Goal: Check status: Check status

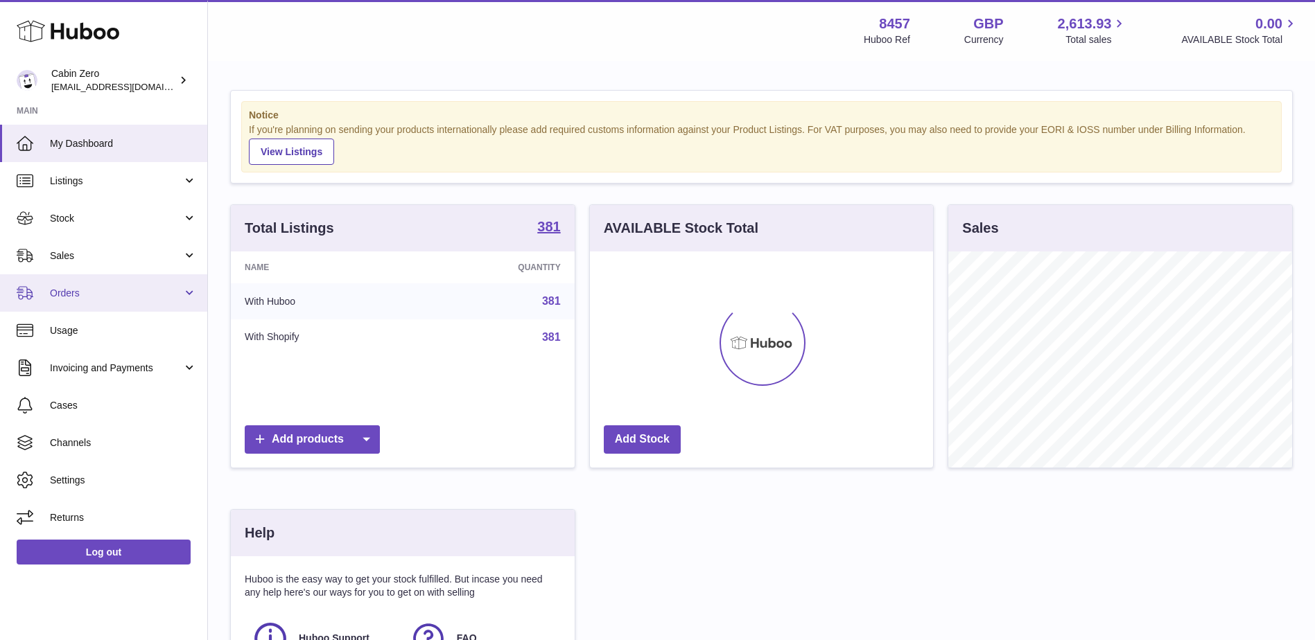
scroll to position [216, 343]
click at [134, 302] on link "Orders" at bounding box center [103, 292] width 207 height 37
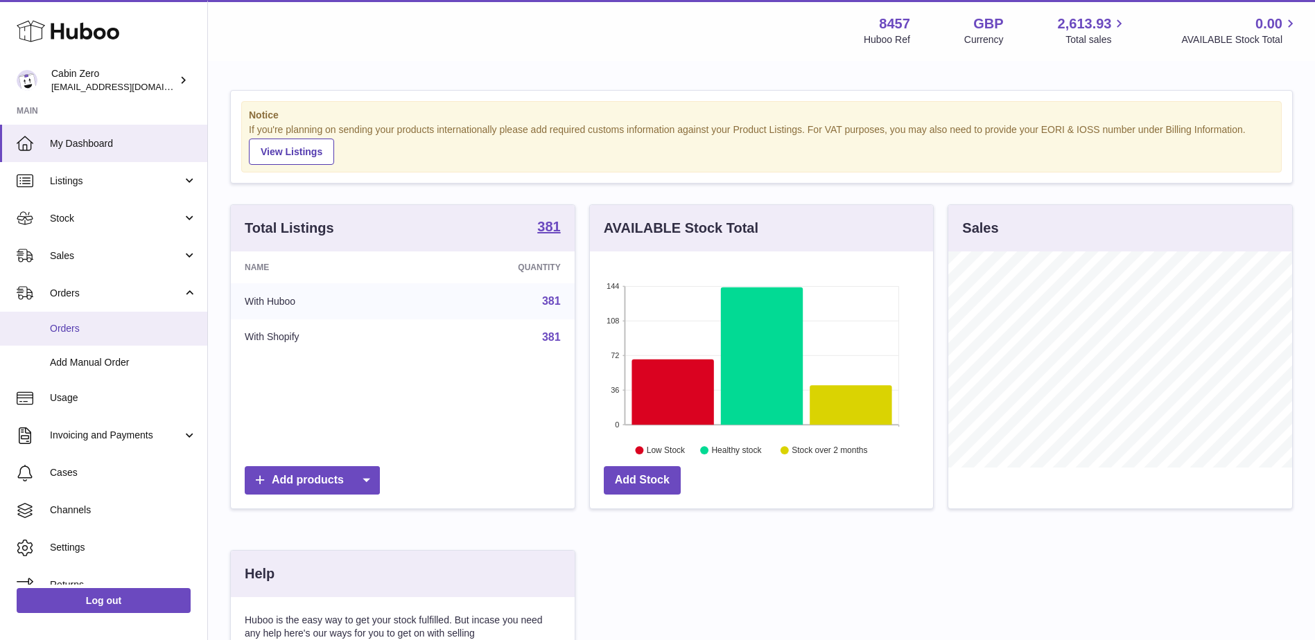
click at [119, 330] on span "Orders" at bounding box center [123, 328] width 147 height 13
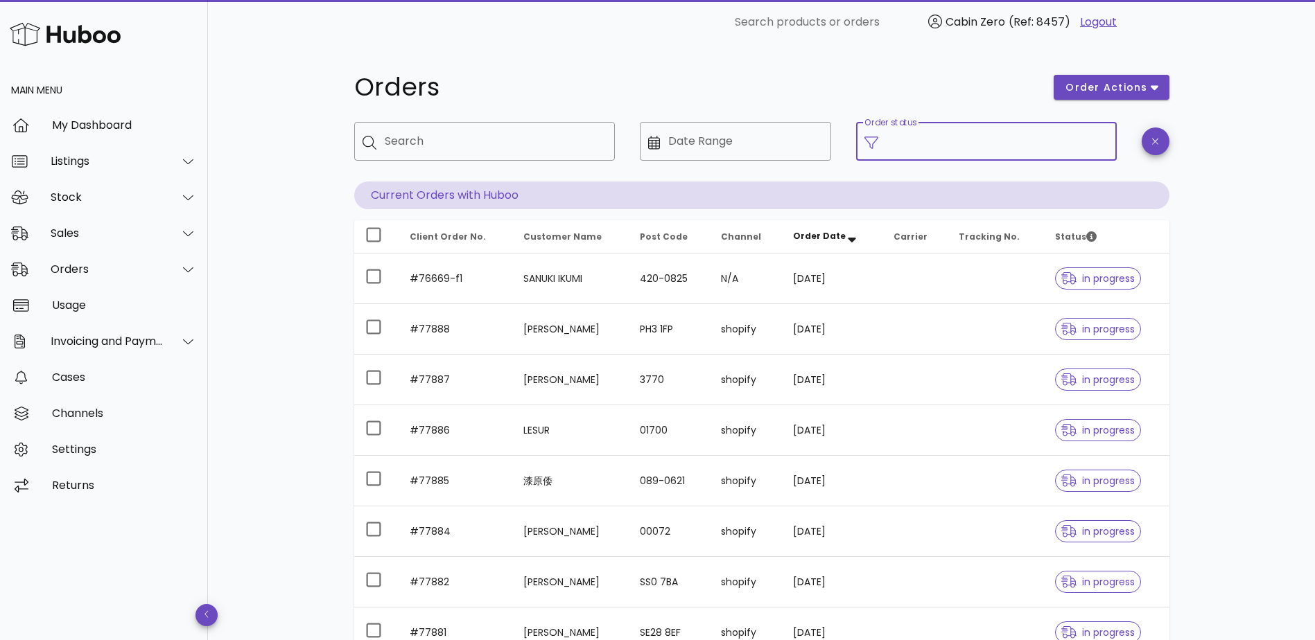
click at [1014, 142] on input "Order status" at bounding box center [998, 141] width 222 height 22
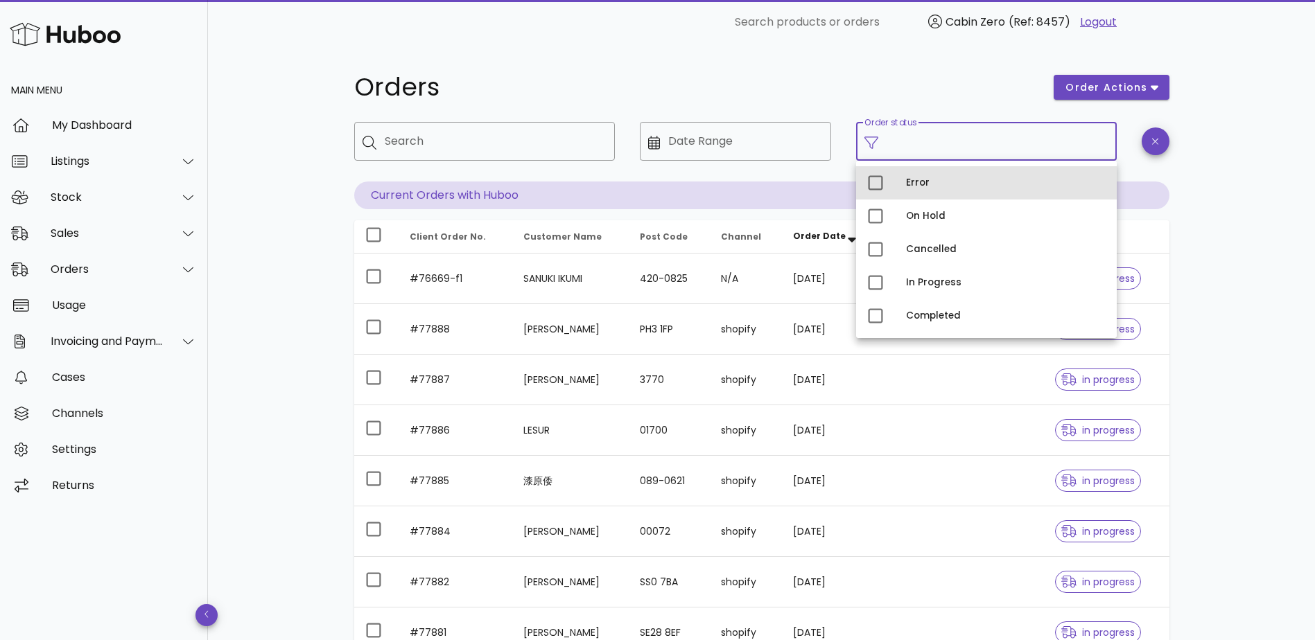
click at [970, 191] on div "Error" at bounding box center [1006, 183] width 200 height 22
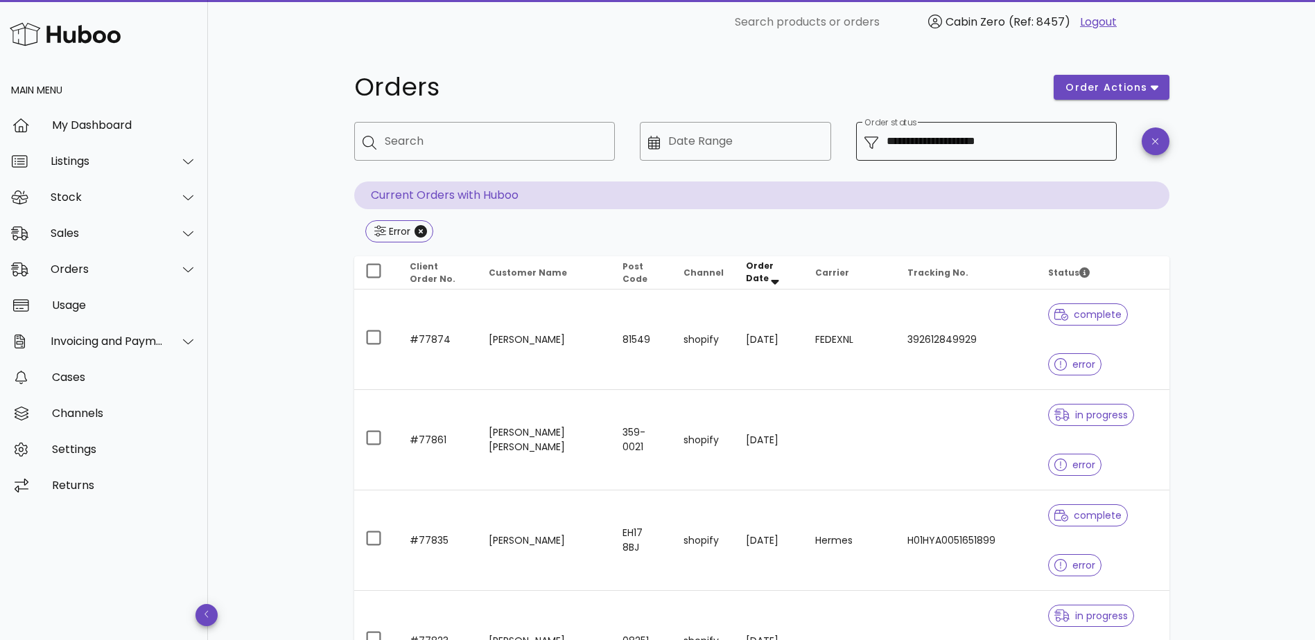
click at [1020, 158] on div "**********" at bounding box center [998, 141] width 222 height 39
click at [996, 149] on input "**********" at bounding box center [998, 141] width 222 height 22
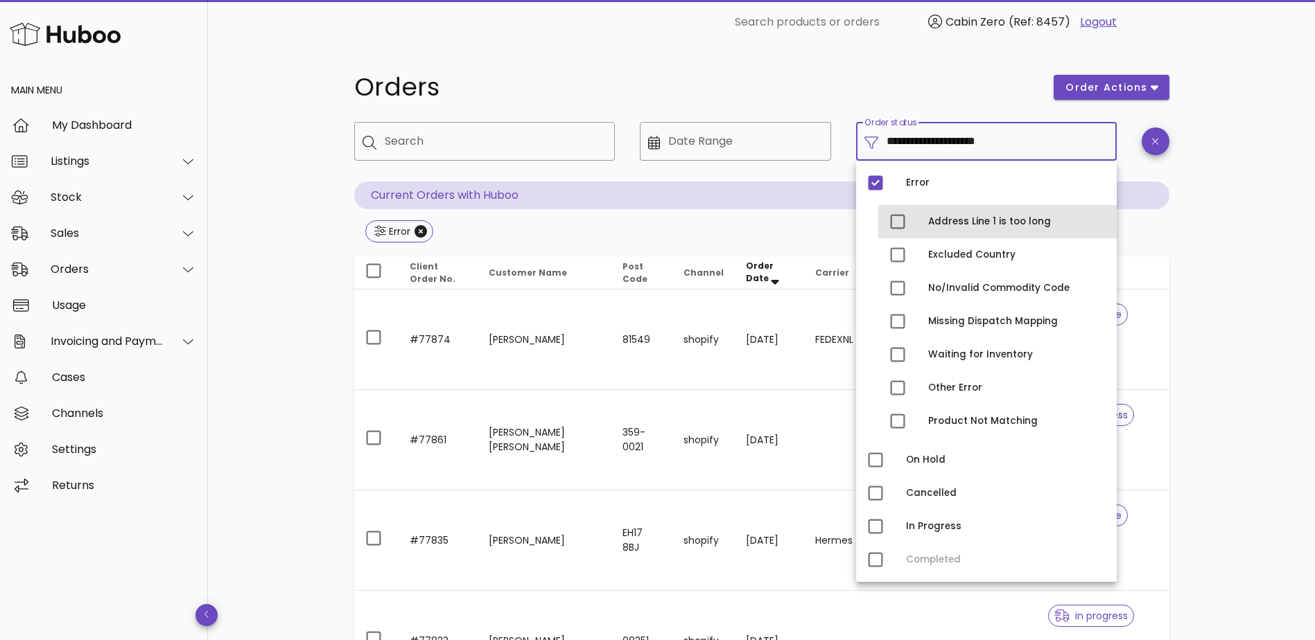
click at [975, 224] on div "Address Line 1 is too long" at bounding box center [1016, 221] width 177 height 11
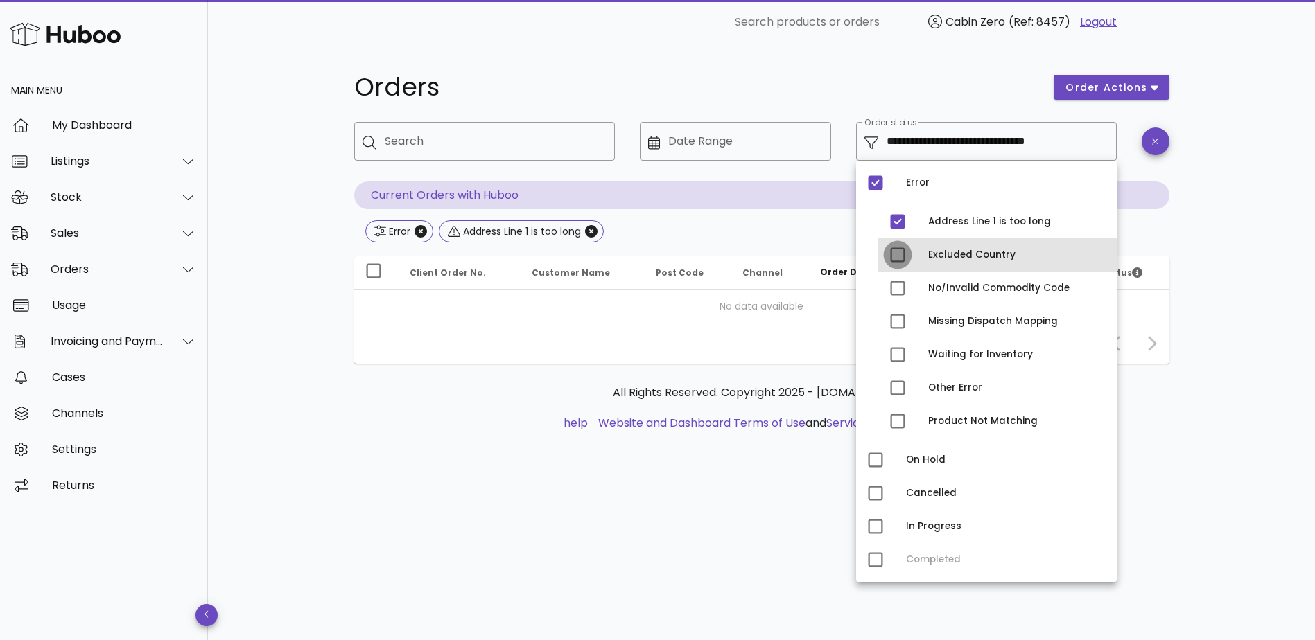
drag, startPoint x: 899, startPoint y: 261, endPoint x: 894, endPoint y: 235, distance: 26.8
click at [899, 261] on div at bounding box center [898, 255] width 24 height 24
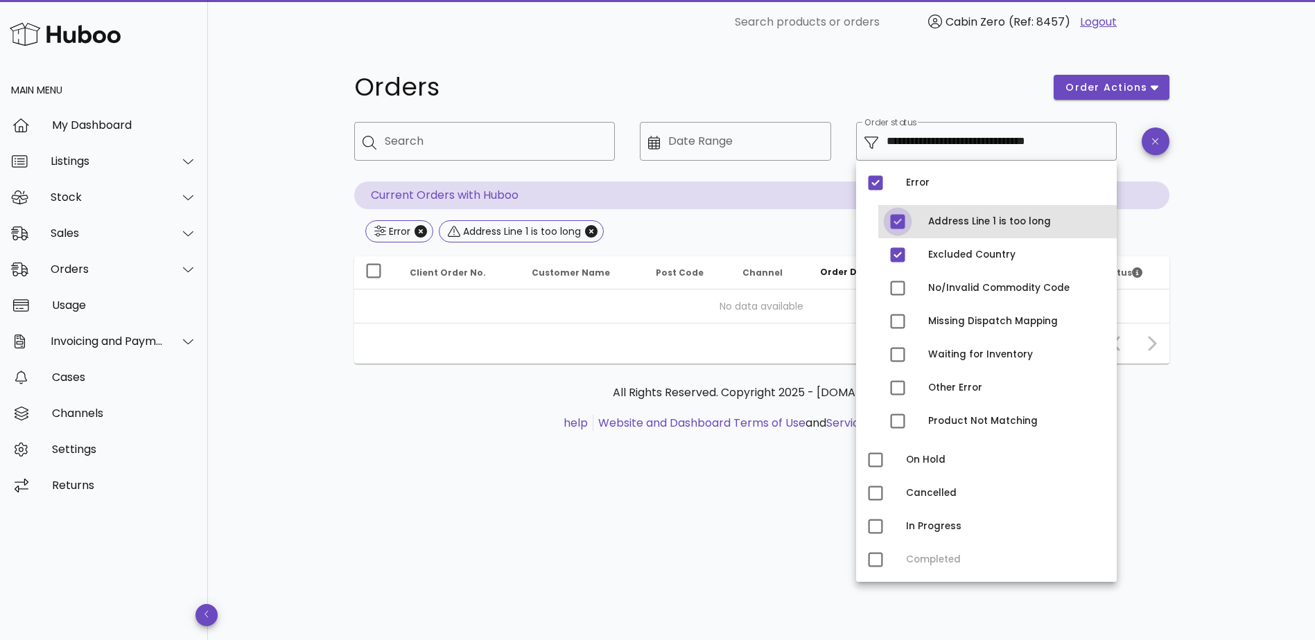
click at [896, 226] on div at bounding box center [898, 222] width 24 height 24
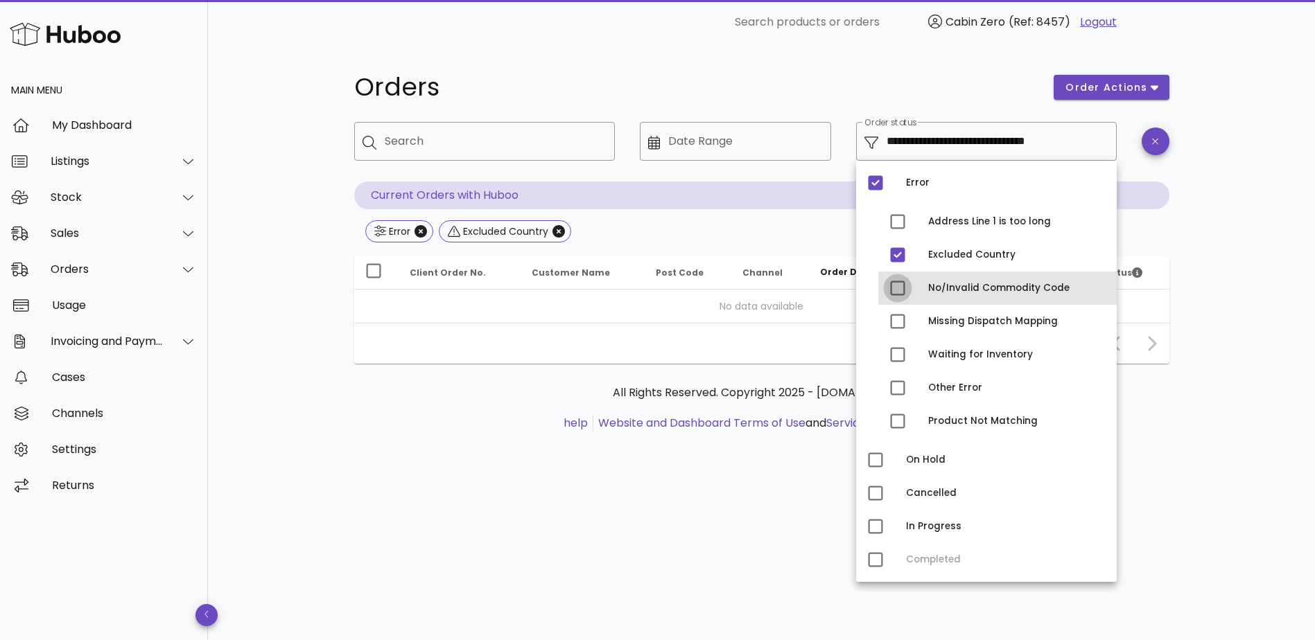
drag, startPoint x: 898, startPoint y: 289, endPoint x: 896, endPoint y: 259, distance: 30.6
click at [898, 288] on div at bounding box center [898, 289] width 24 height 24
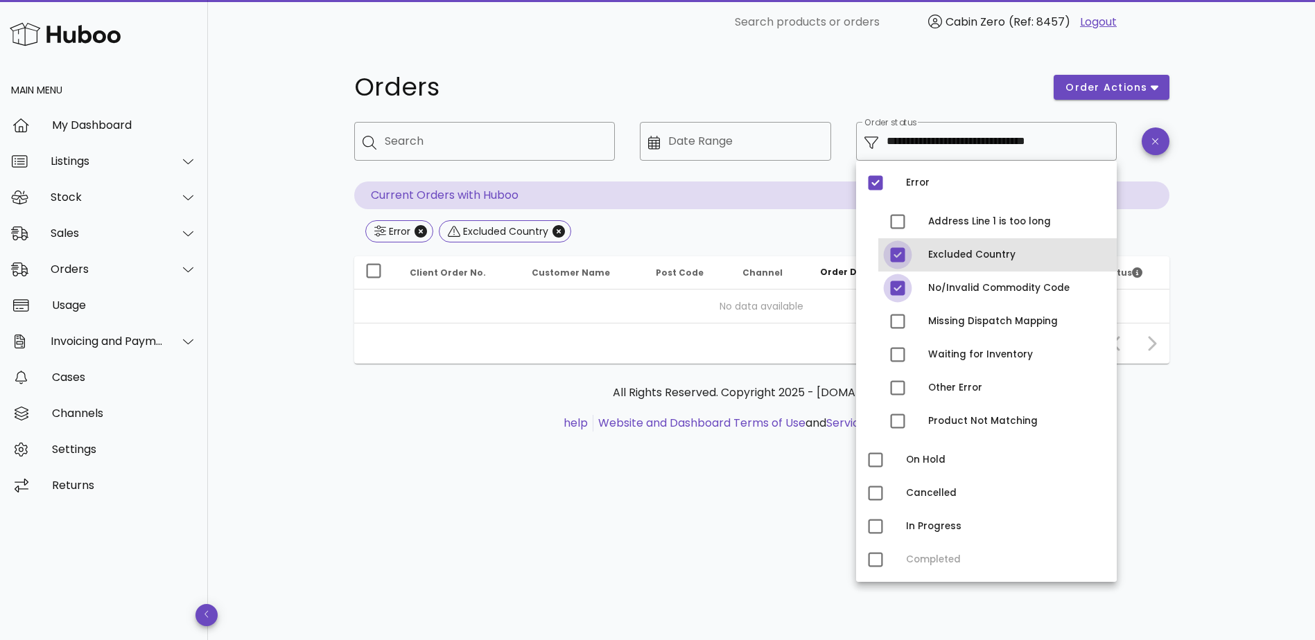
click at [896, 254] on div at bounding box center [898, 255] width 24 height 24
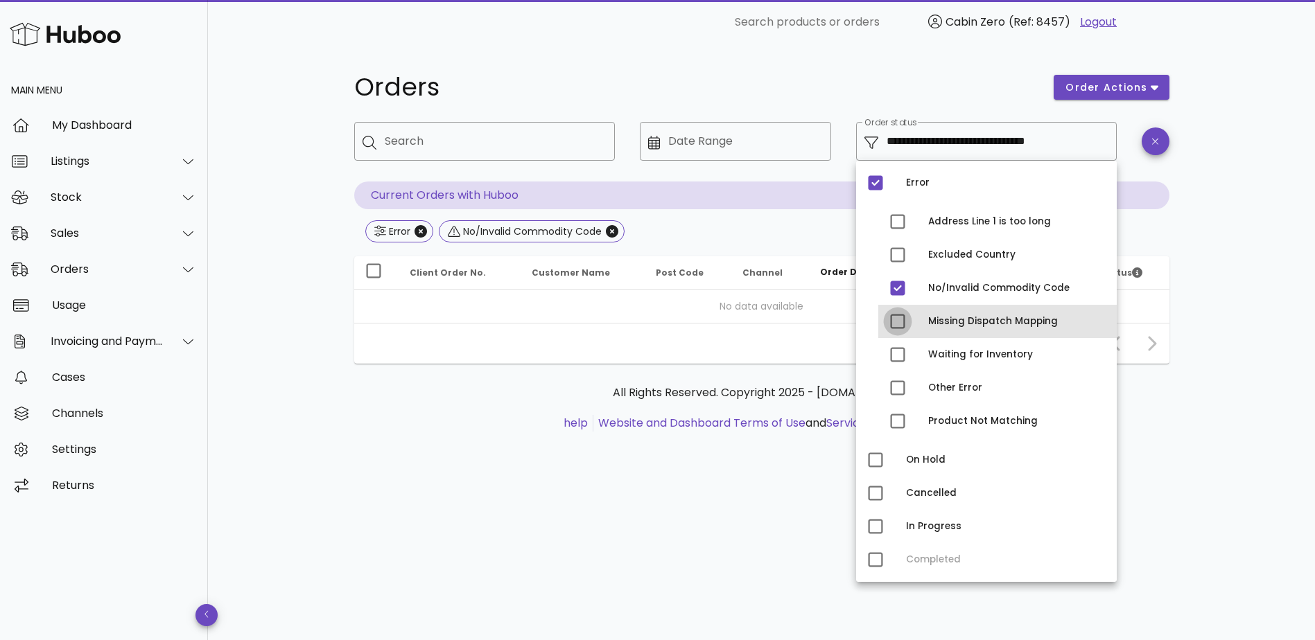
drag, startPoint x: 904, startPoint y: 326, endPoint x: 901, endPoint y: 297, distance: 28.6
click at [904, 324] on div at bounding box center [898, 322] width 24 height 24
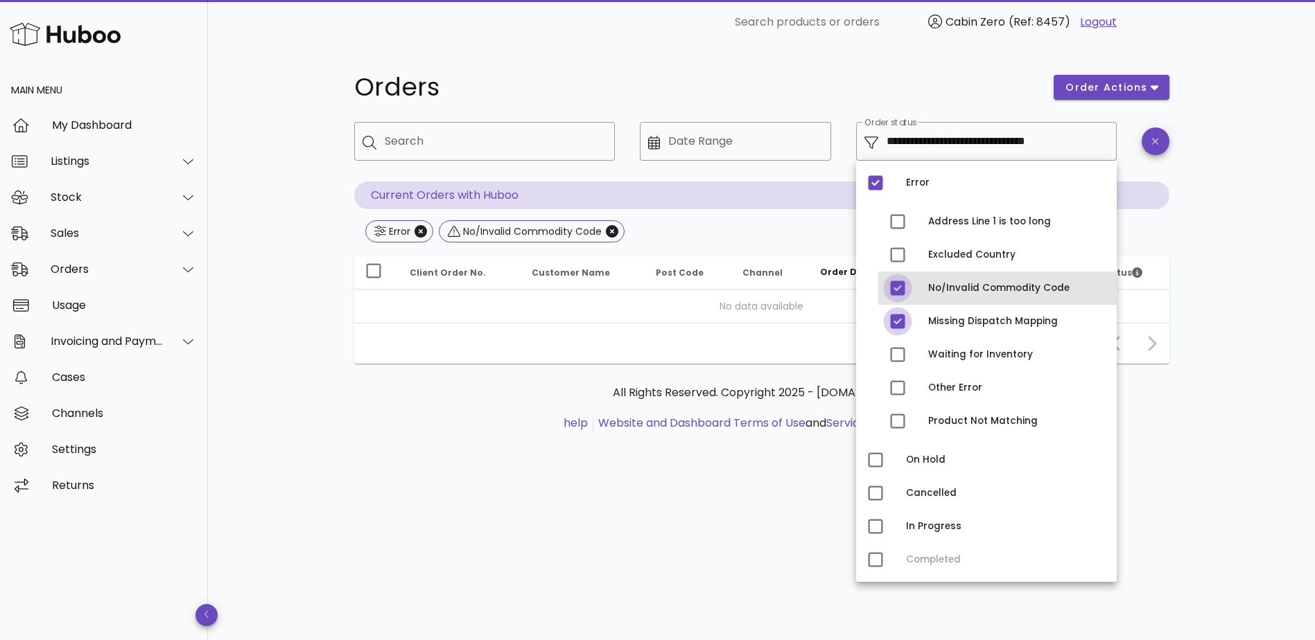
click at [900, 294] on div at bounding box center [898, 289] width 24 height 24
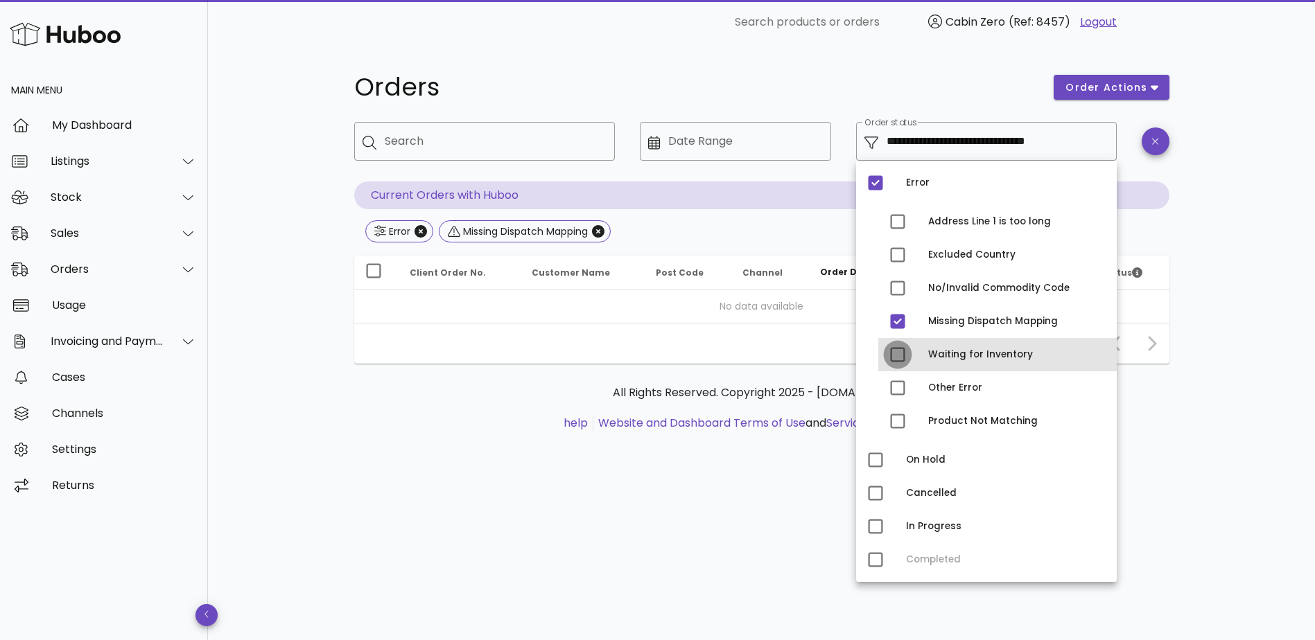
drag, startPoint x: 901, startPoint y: 358, endPoint x: 891, endPoint y: 332, distance: 28.3
click at [901, 358] on div at bounding box center [898, 355] width 24 height 24
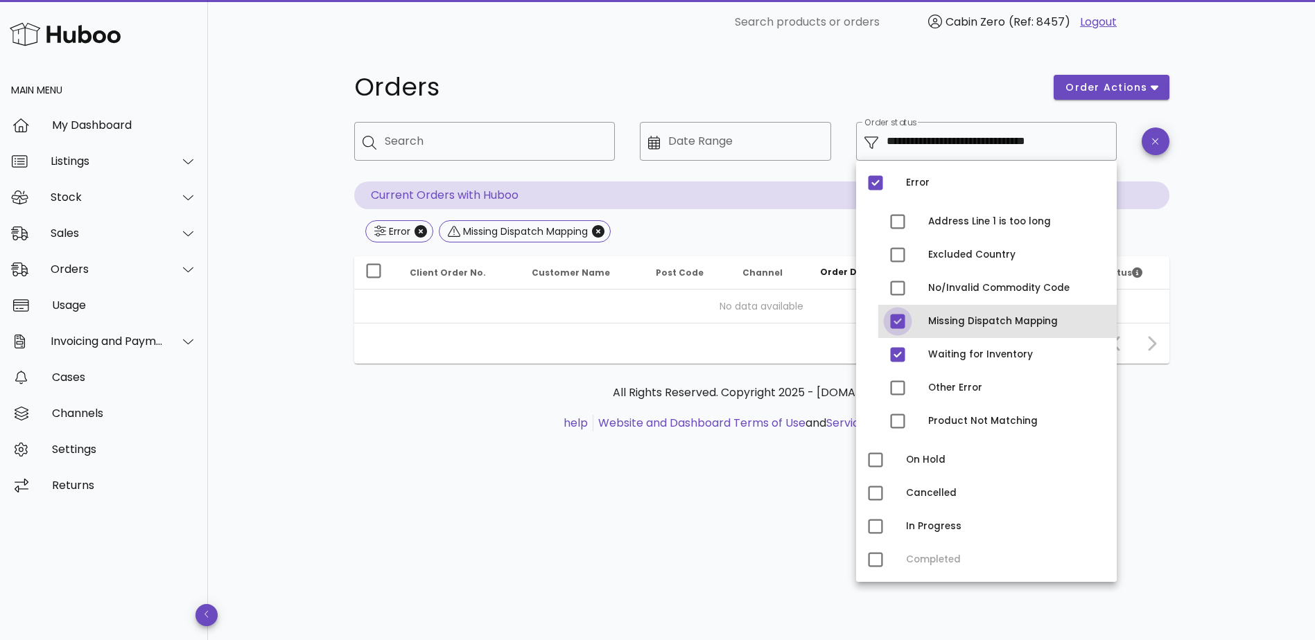
click at [891, 323] on div at bounding box center [898, 322] width 24 height 24
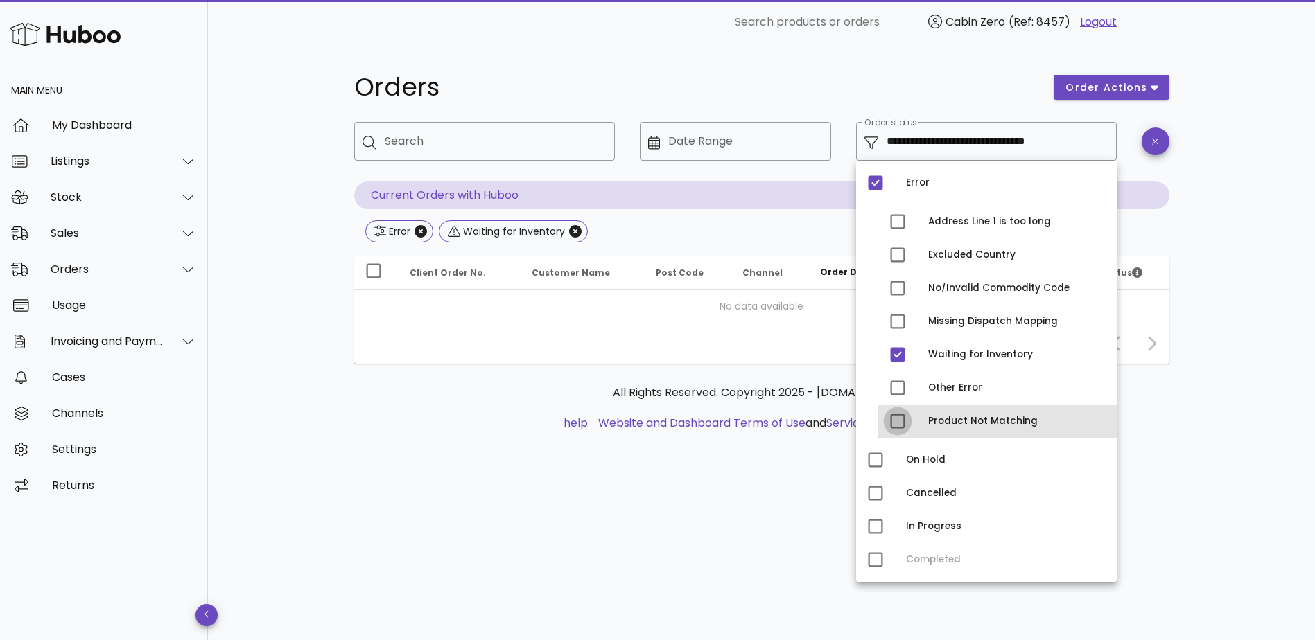
click at [900, 421] on div at bounding box center [898, 422] width 24 height 24
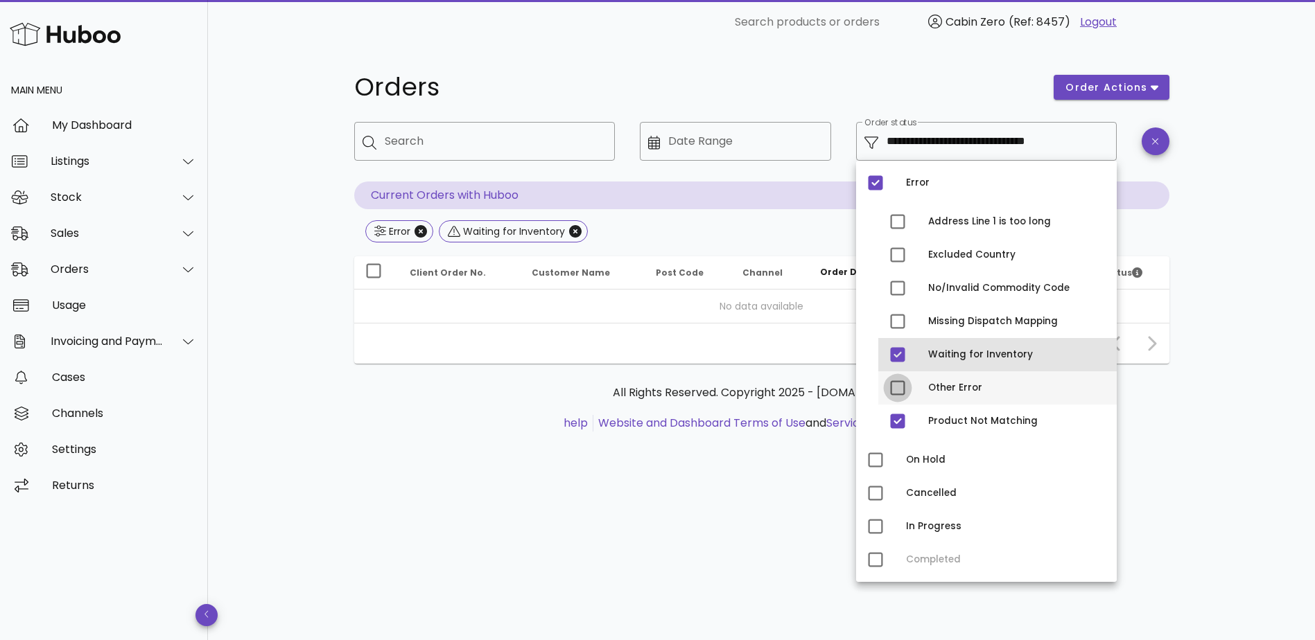
drag, startPoint x: 900, startPoint y: 360, endPoint x: 905, endPoint y: 390, distance: 30.2
click at [899, 360] on div at bounding box center [898, 355] width 24 height 24
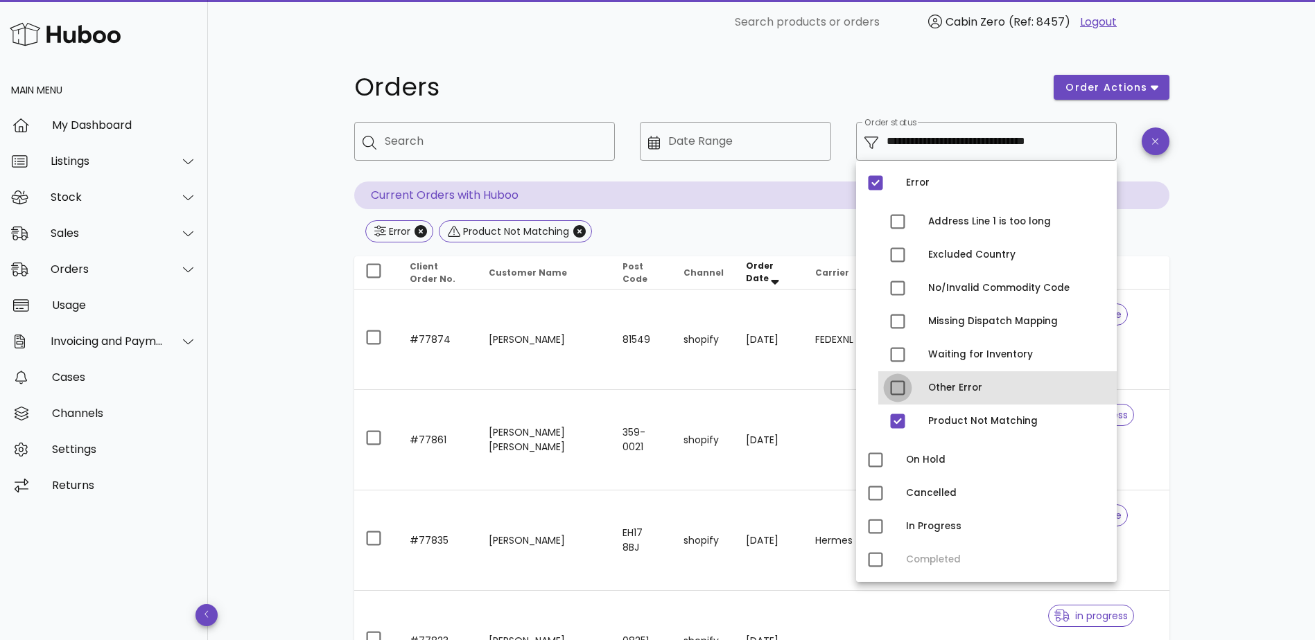
click at [893, 387] on div at bounding box center [898, 388] width 24 height 24
click at [898, 388] on div at bounding box center [898, 388] width 24 height 24
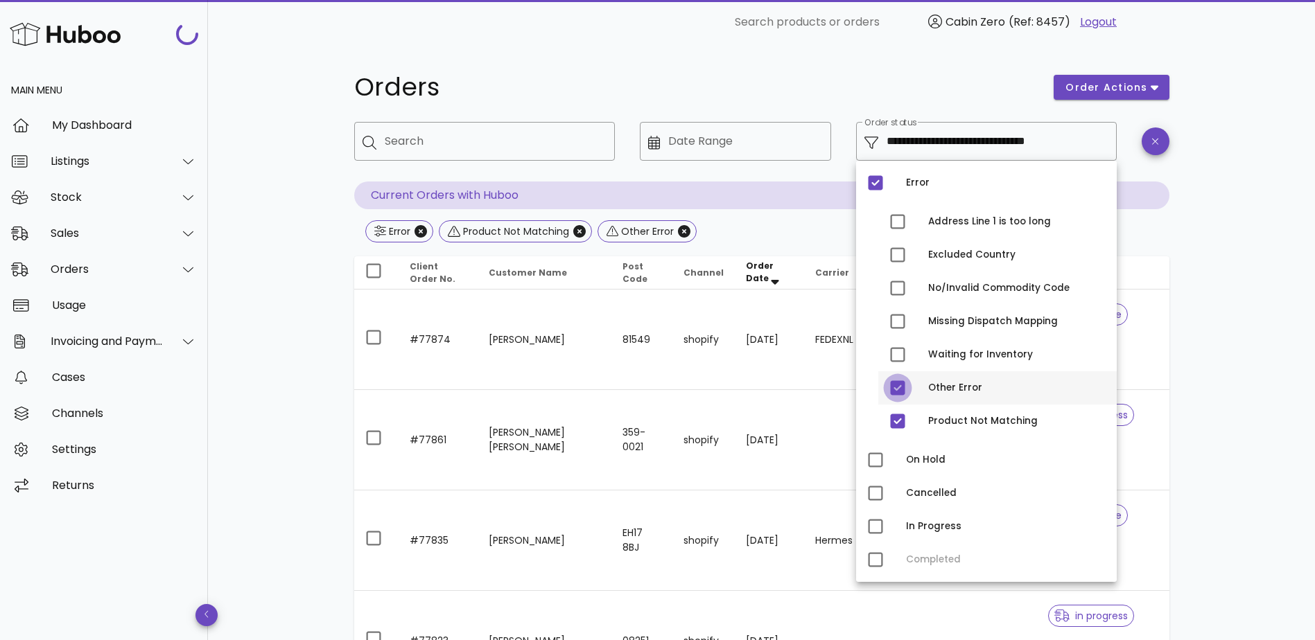
type input "**********"
drag, startPoint x: 1267, startPoint y: 325, endPoint x: 1263, endPoint y: 340, distance: 15.1
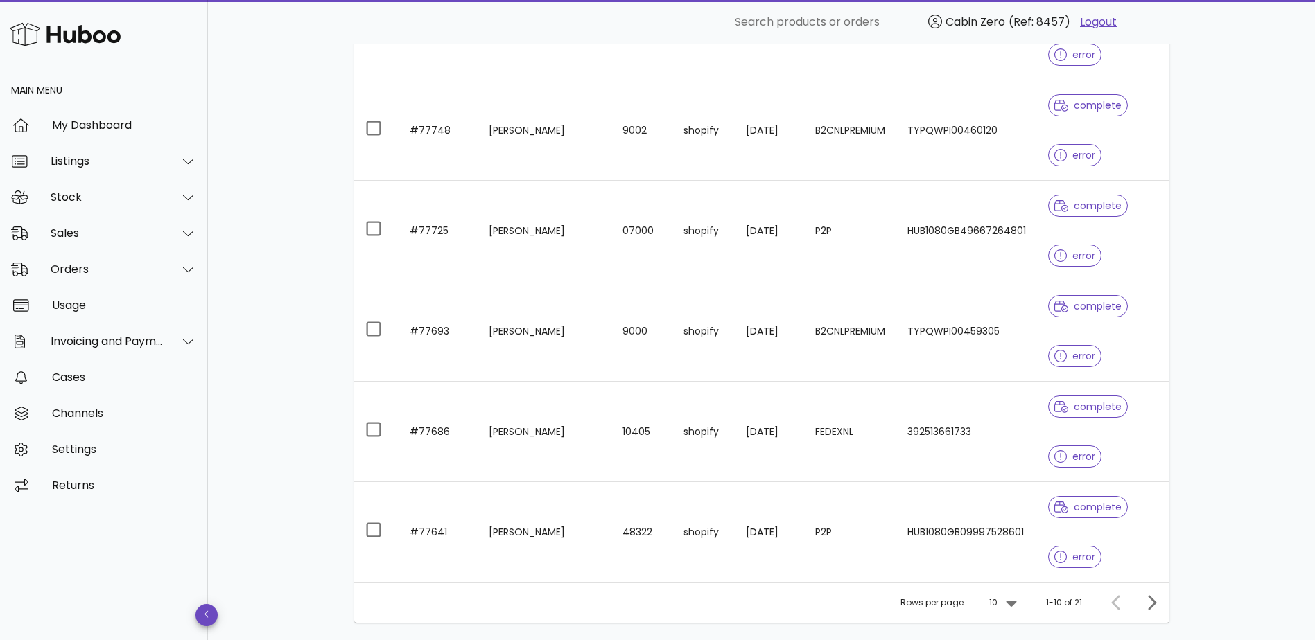
scroll to position [807, 0]
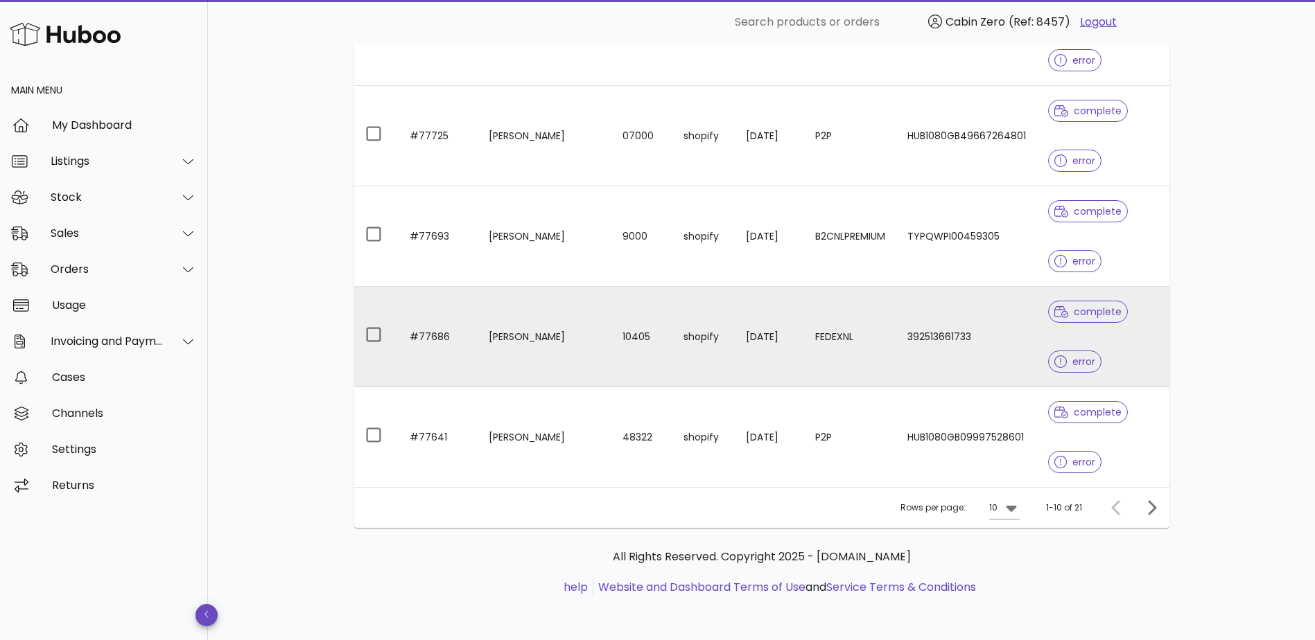
click at [821, 330] on td "FEDEXNL" at bounding box center [850, 337] width 92 height 101
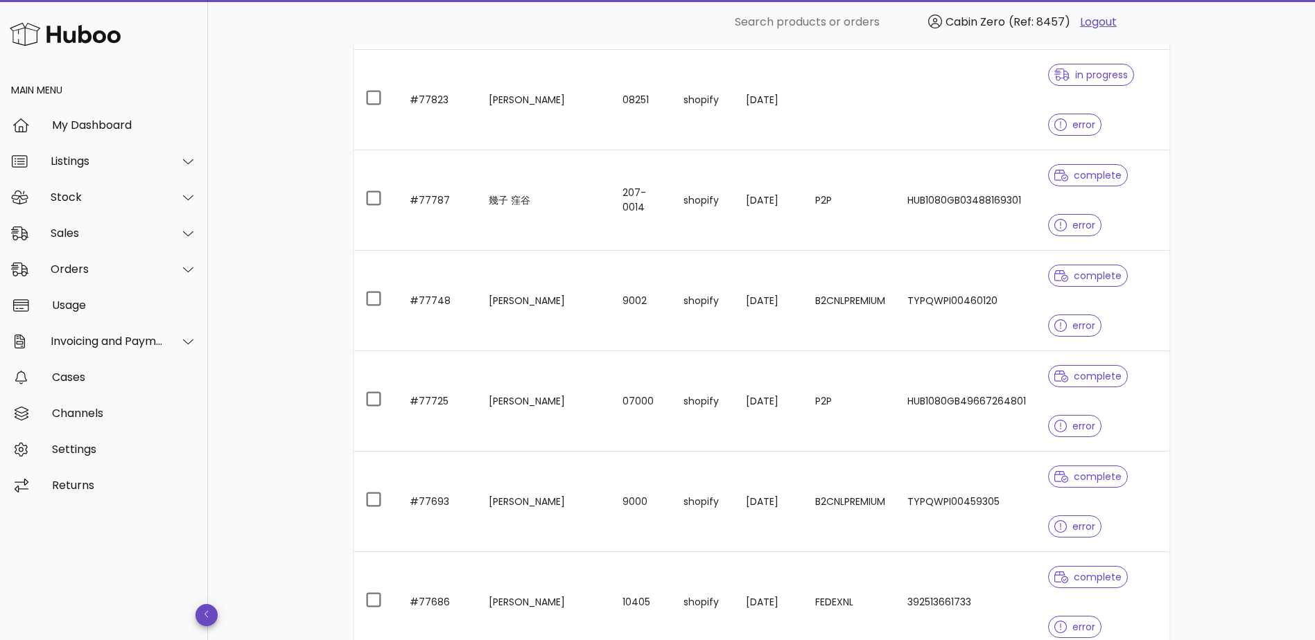
scroll to position [807, 0]
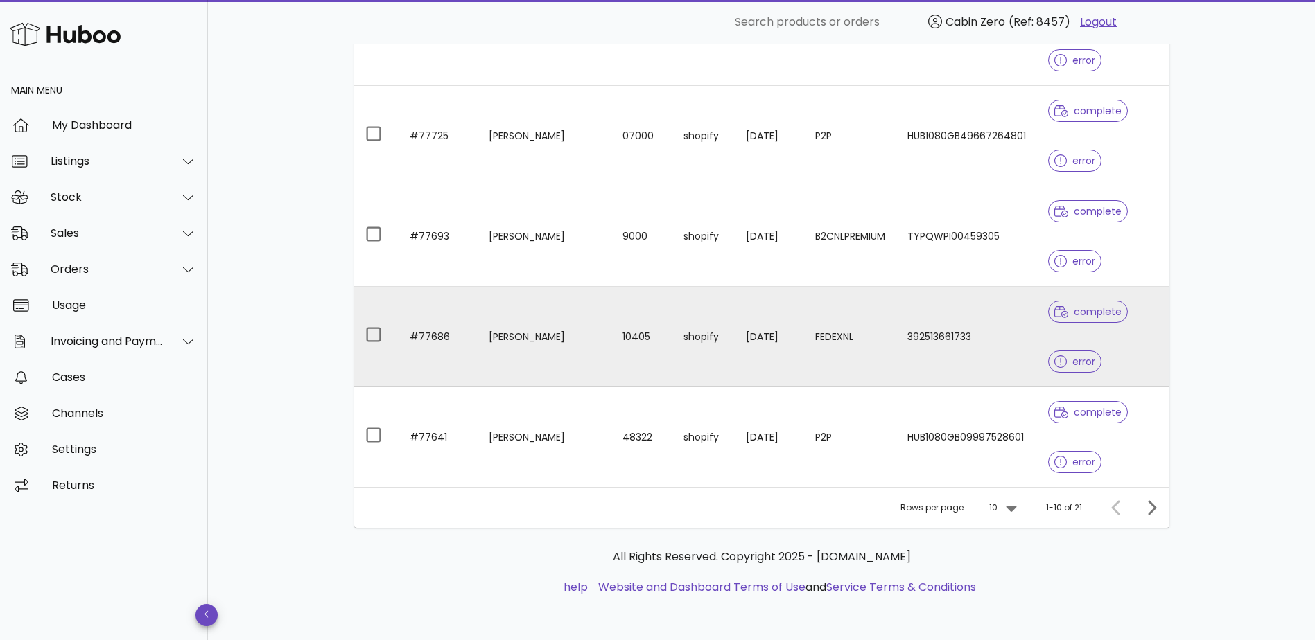
click at [735, 326] on td "25/08/2025" at bounding box center [769, 337] width 69 height 101
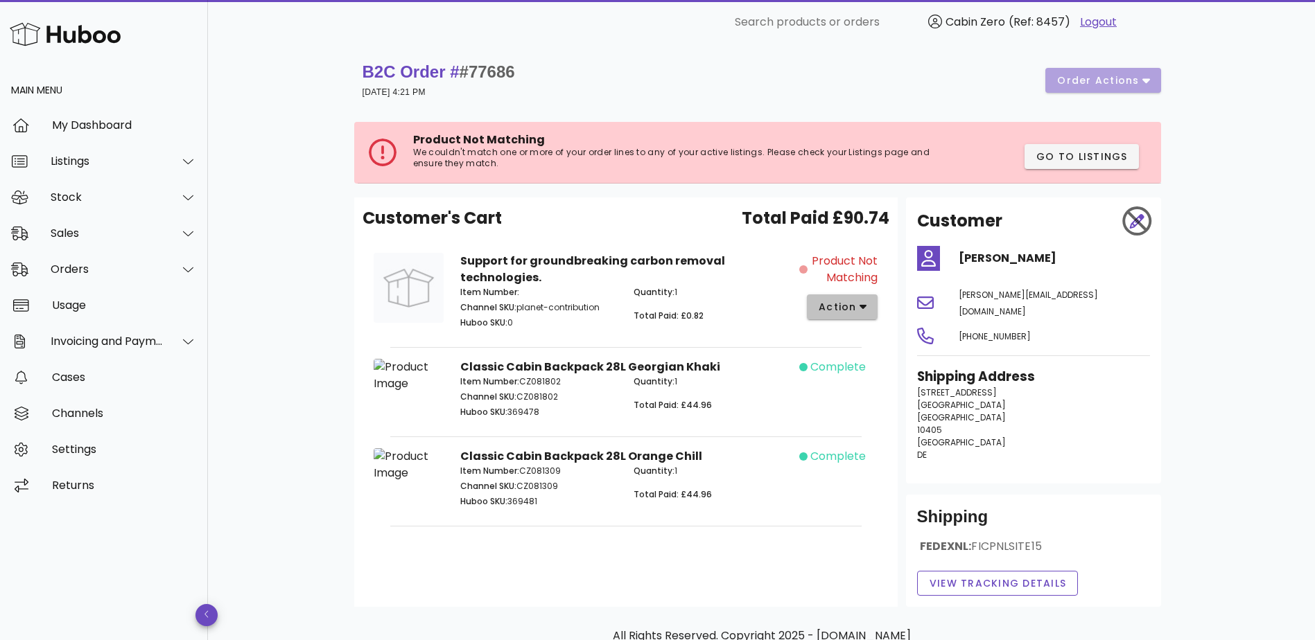
click at [843, 313] on span "action" at bounding box center [837, 307] width 39 height 15
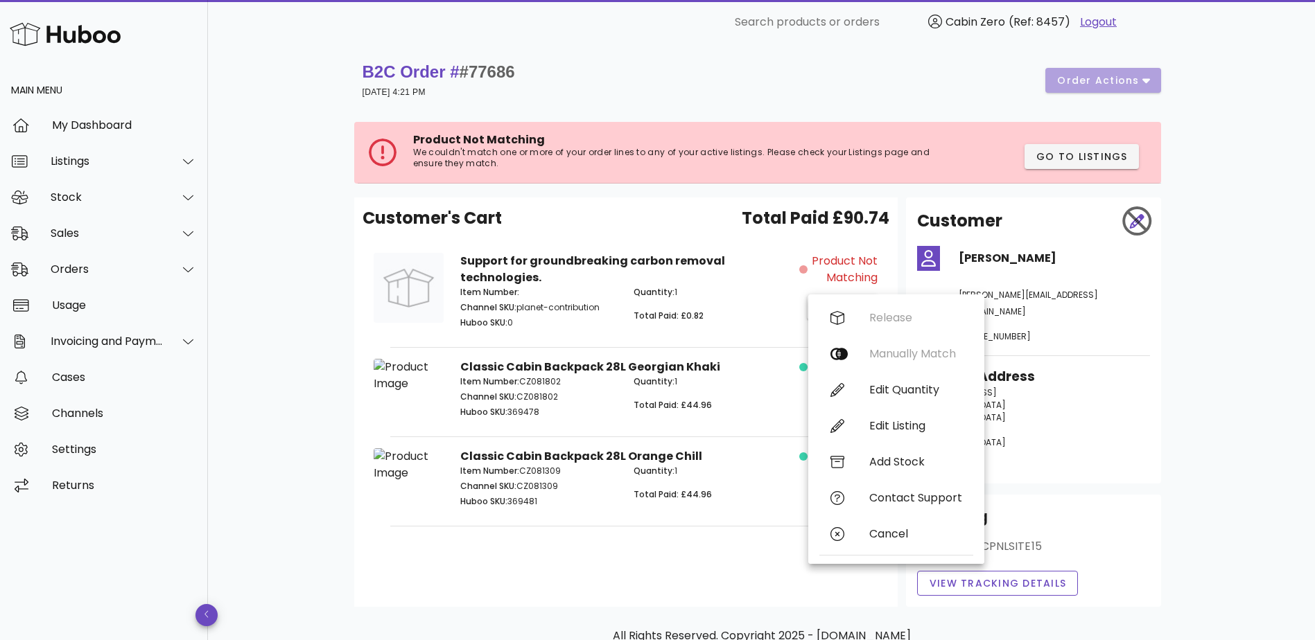
click at [750, 317] on p "Total Paid: £0.82" at bounding box center [712, 316] width 157 height 12
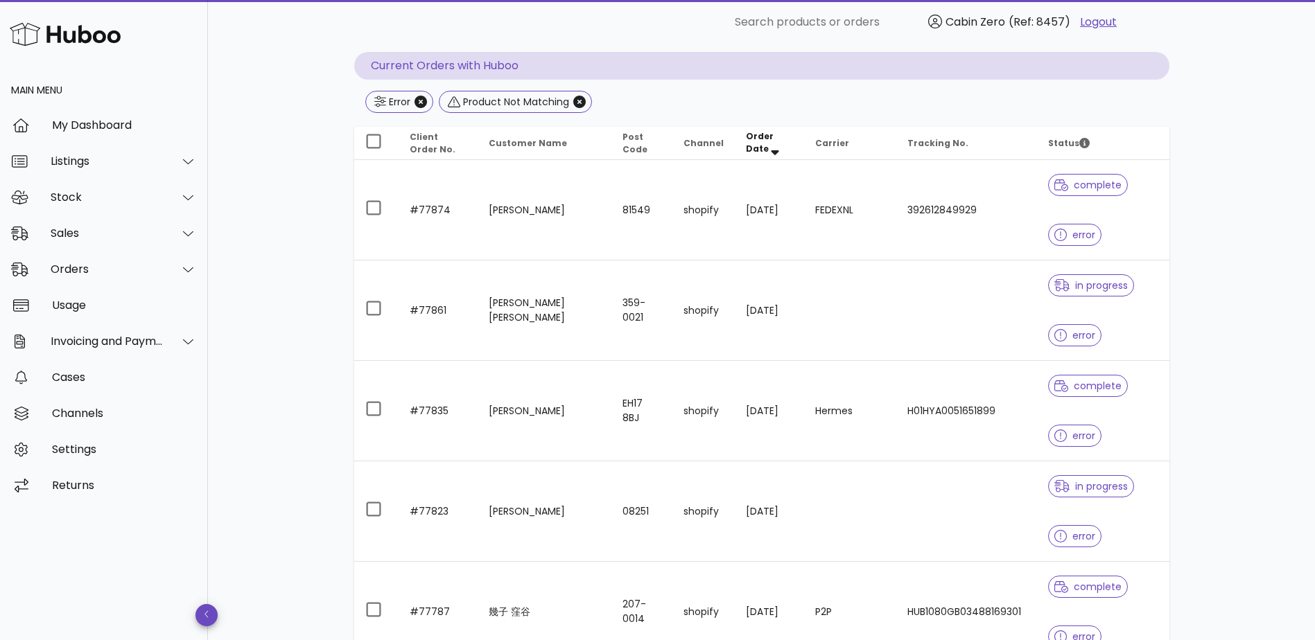
scroll to position [44, 0]
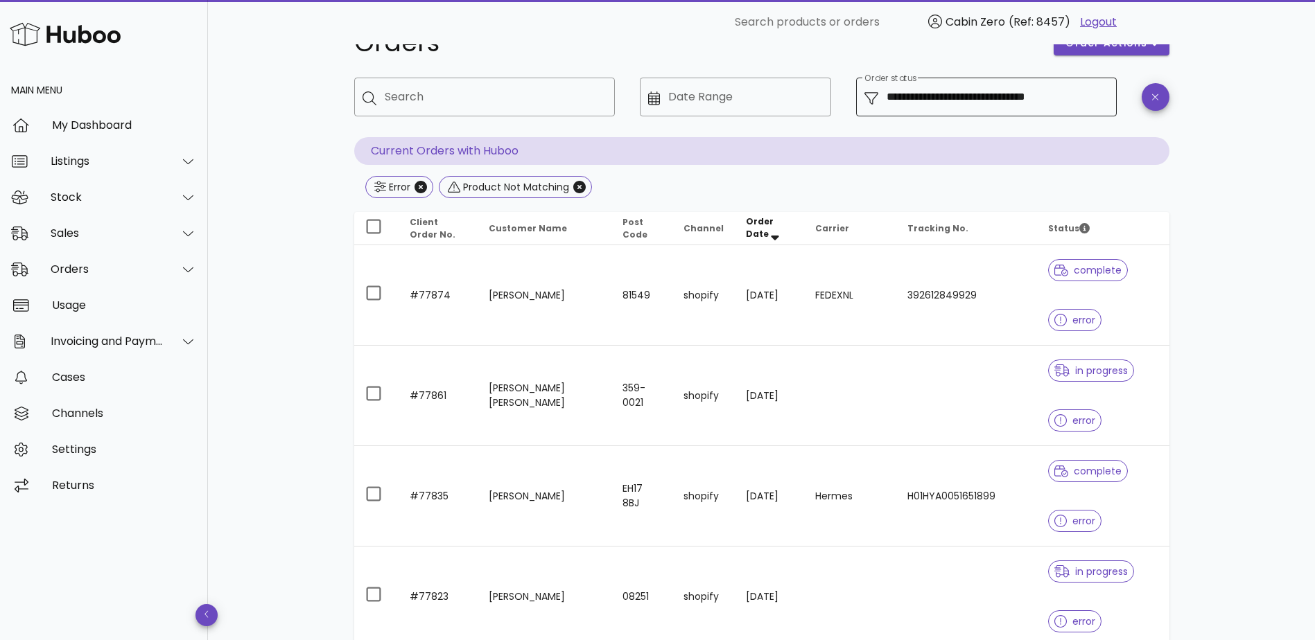
click at [1052, 114] on div "**********" at bounding box center [998, 97] width 222 height 39
click at [1033, 103] on input "**********" at bounding box center [998, 97] width 222 height 22
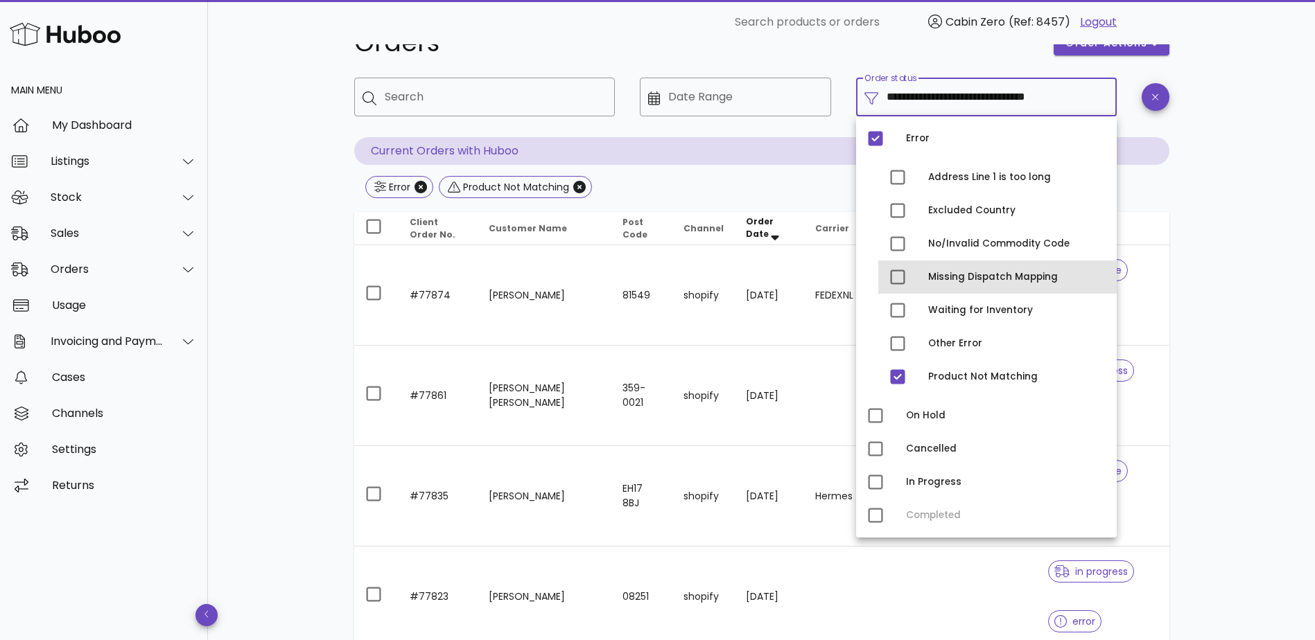
click at [963, 276] on div "Missing Dispatch Mapping" at bounding box center [1016, 277] width 177 height 11
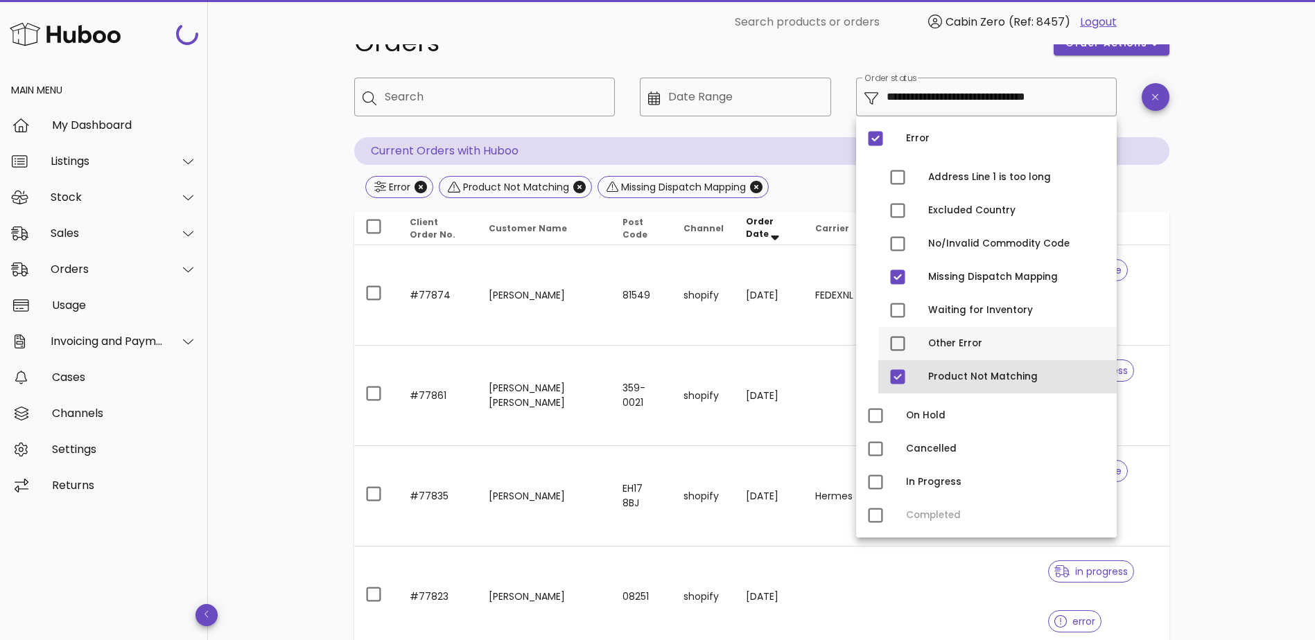
drag, startPoint x: 961, startPoint y: 377, endPoint x: 988, endPoint y: 351, distance: 37.3
click at [961, 372] on div "Product Not Matching" at bounding box center [1016, 377] width 177 height 11
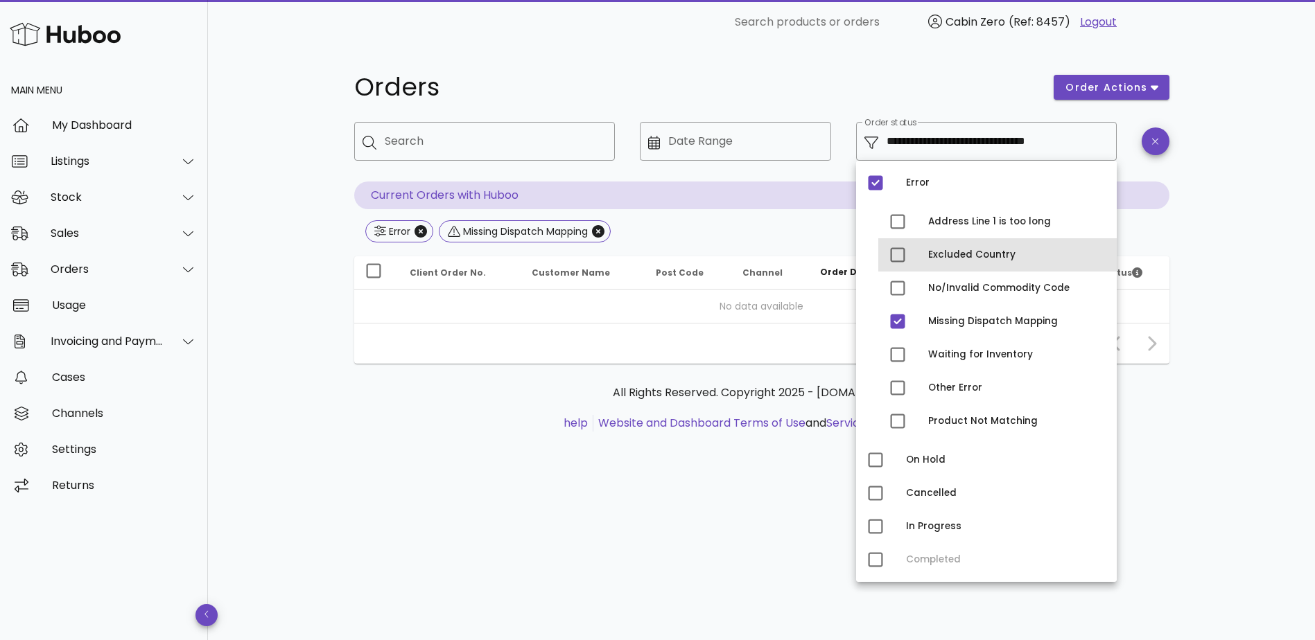
click at [1015, 250] on div "Excluded Country" at bounding box center [1016, 255] width 177 height 22
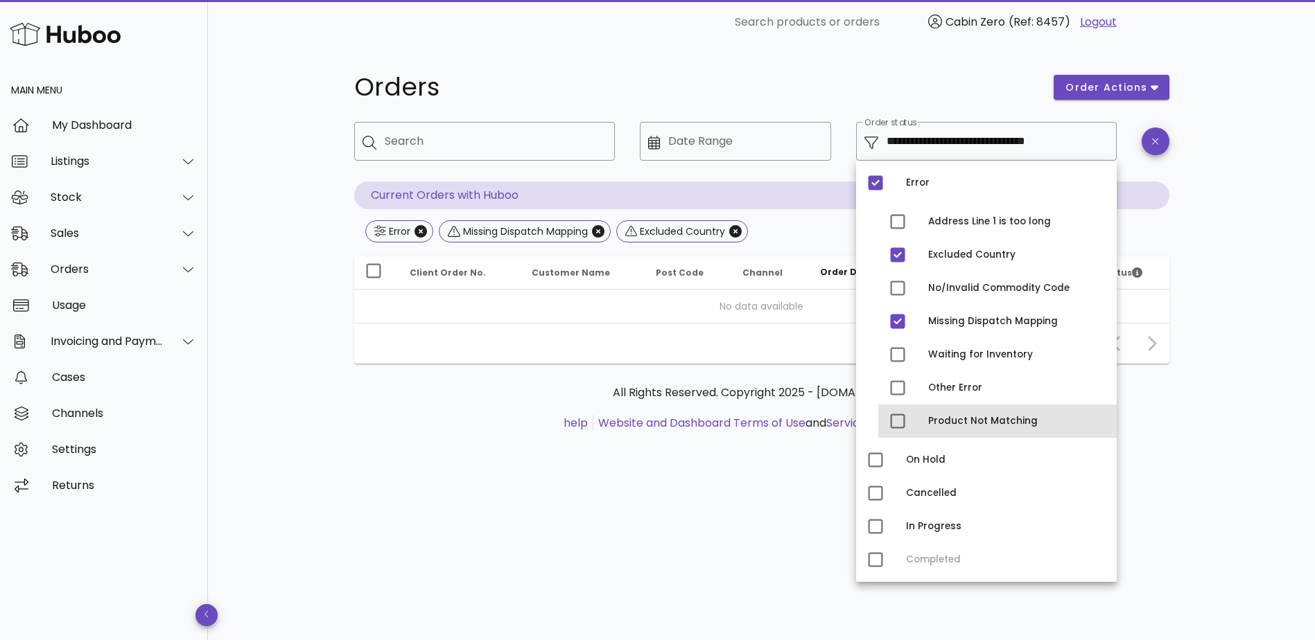
click at [1027, 424] on div "Product Not Matching" at bounding box center [1016, 421] width 177 height 11
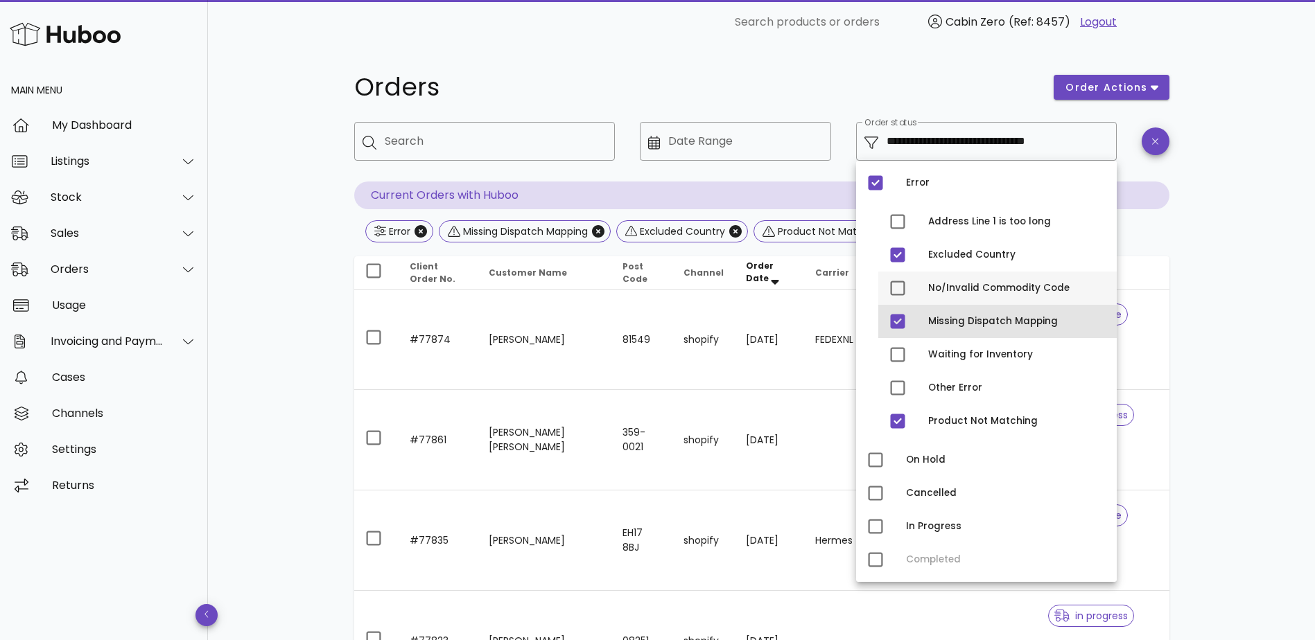
drag, startPoint x: 999, startPoint y: 323, endPoint x: 1000, endPoint y: 304, distance: 18.8
click at [999, 322] on div "Missing Dispatch Mapping" at bounding box center [1016, 321] width 177 height 11
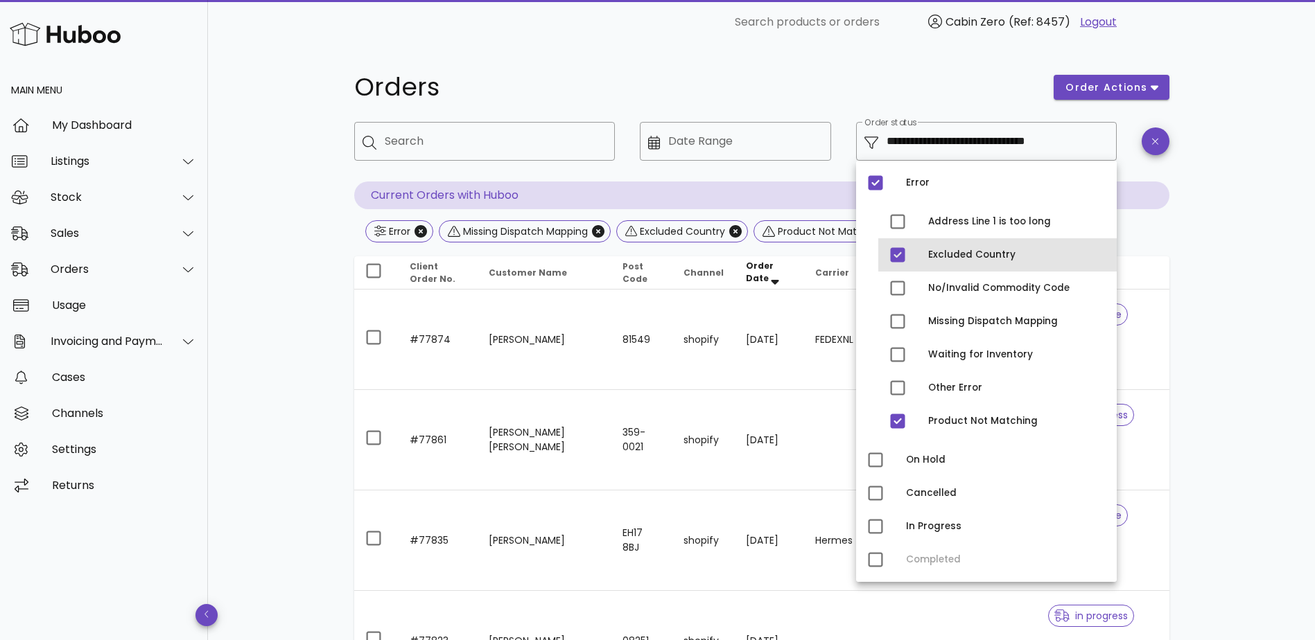
drag, startPoint x: 995, startPoint y: 254, endPoint x: 1027, endPoint y: 247, distance: 32.8
click at [995, 253] on div "Excluded Country" at bounding box center [1016, 255] width 177 height 11
type input "**********"
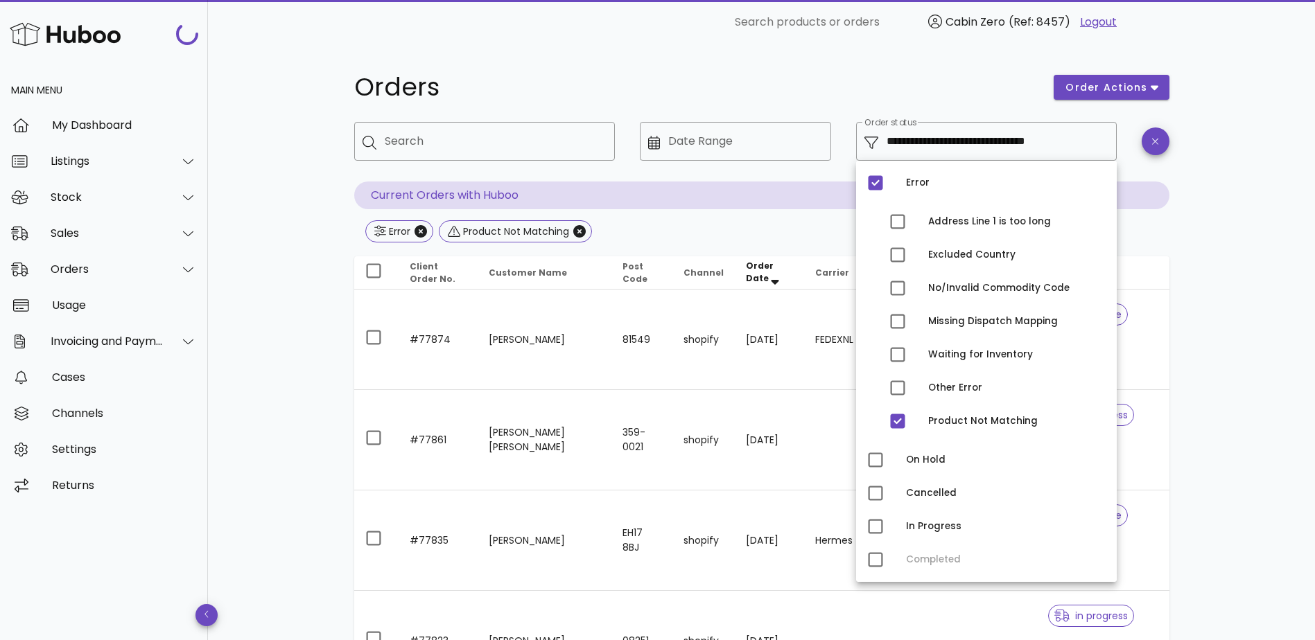
drag, startPoint x: 1272, startPoint y: 313, endPoint x: 1265, endPoint y: 320, distance: 9.3
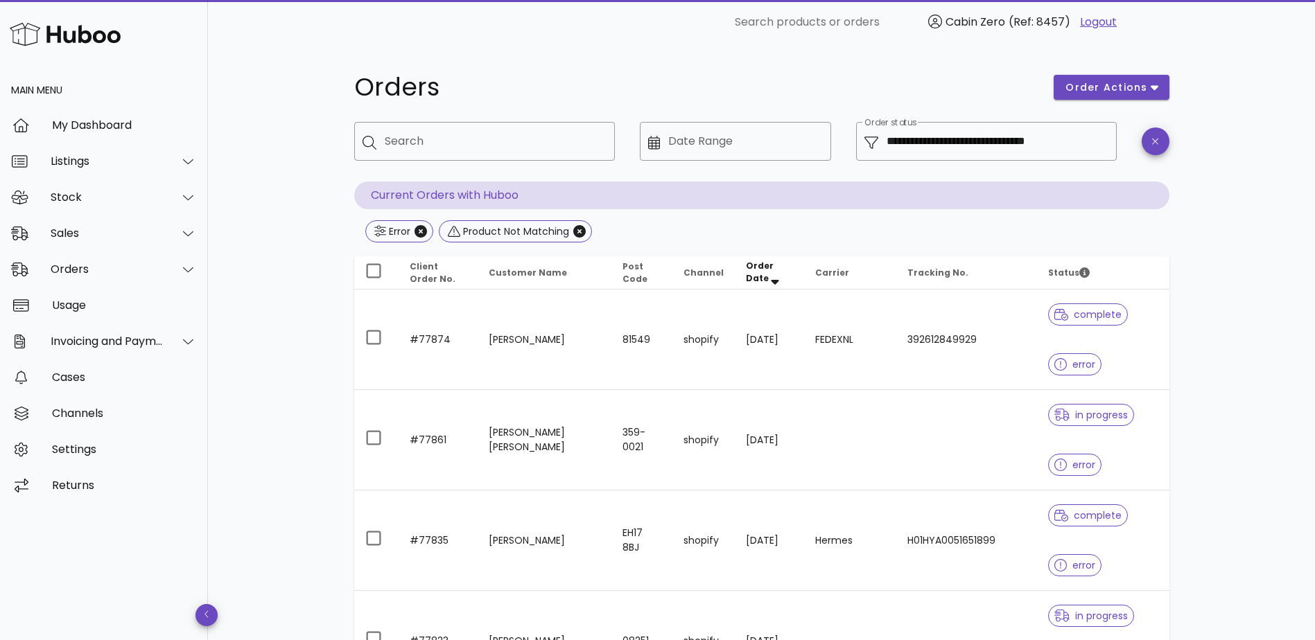
click at [826, 349] on td "FEDEXNL" at bounding box center [850, 340] width 92 height 101
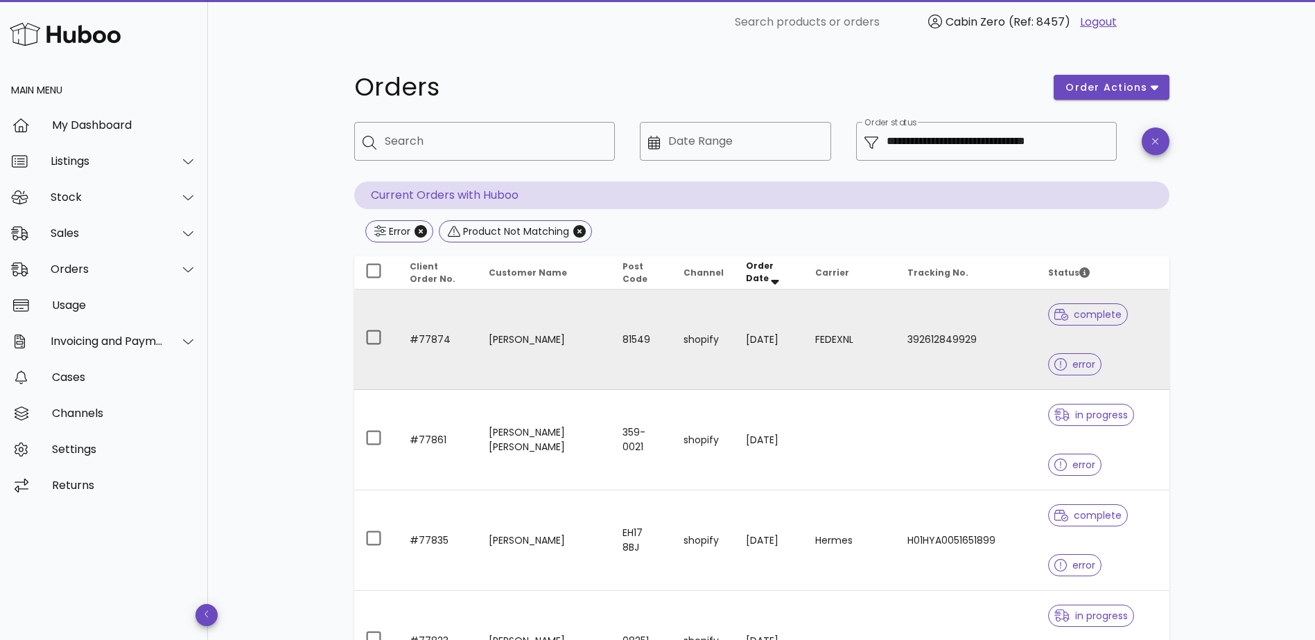
click at [702, 328] on td "shopify" at bounding box center [703, 340] width 62 height 101
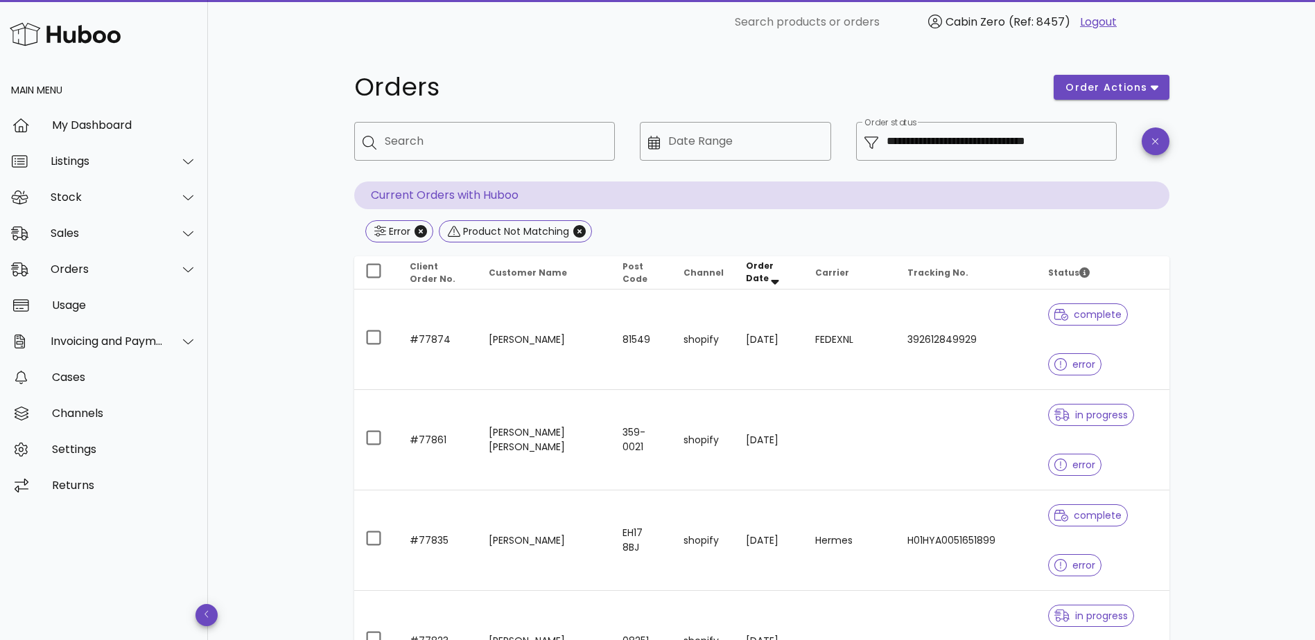
click at [672, 381] on td "shopify" at bounding box center [703, 340] width 62 height 101
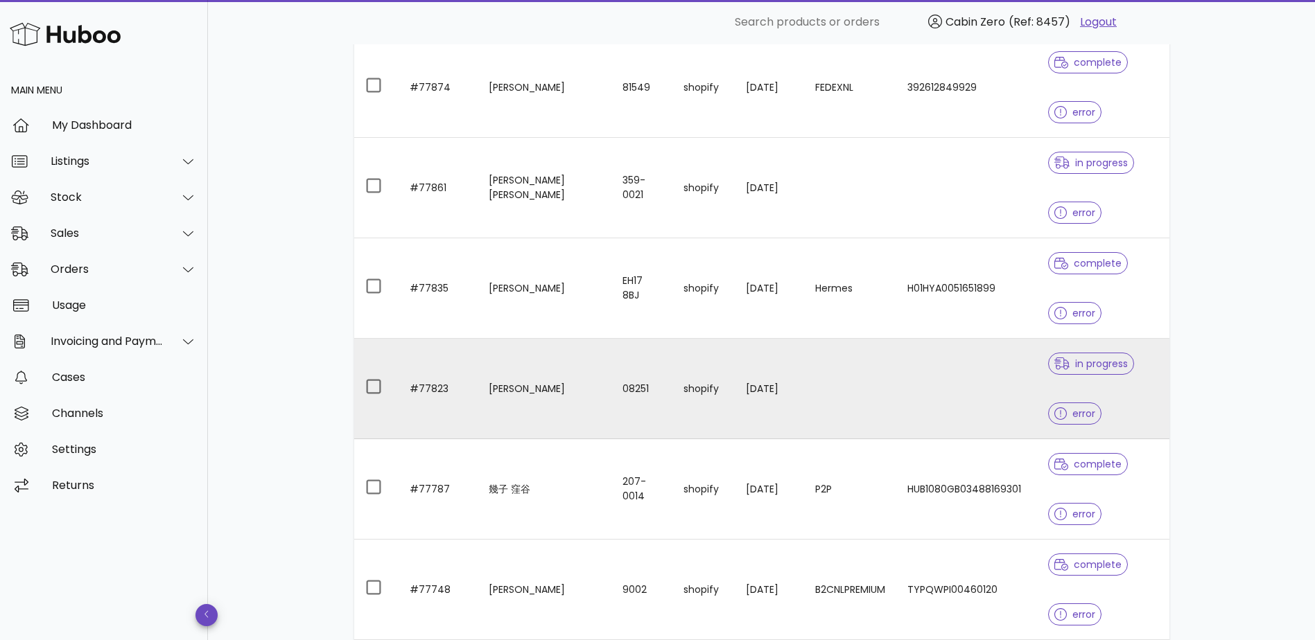
scroll to position [277, 0]
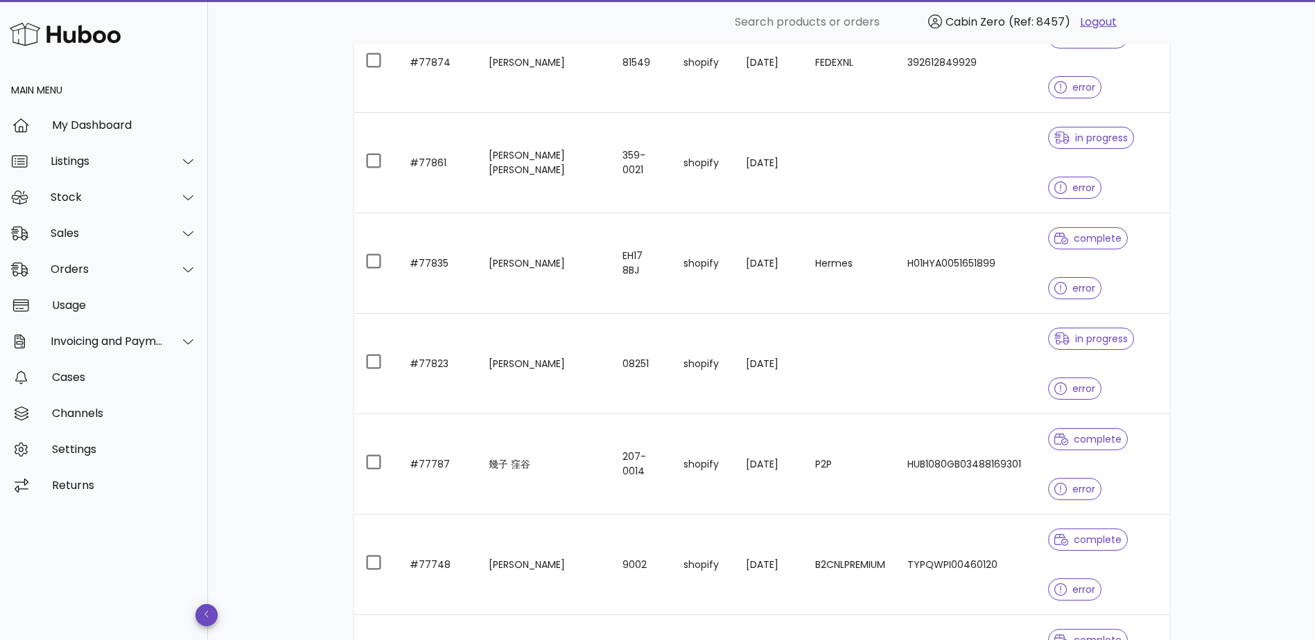
click at [785, 385] on td "27/08/2025" at bounding box center [769, 364] width 69 height 101
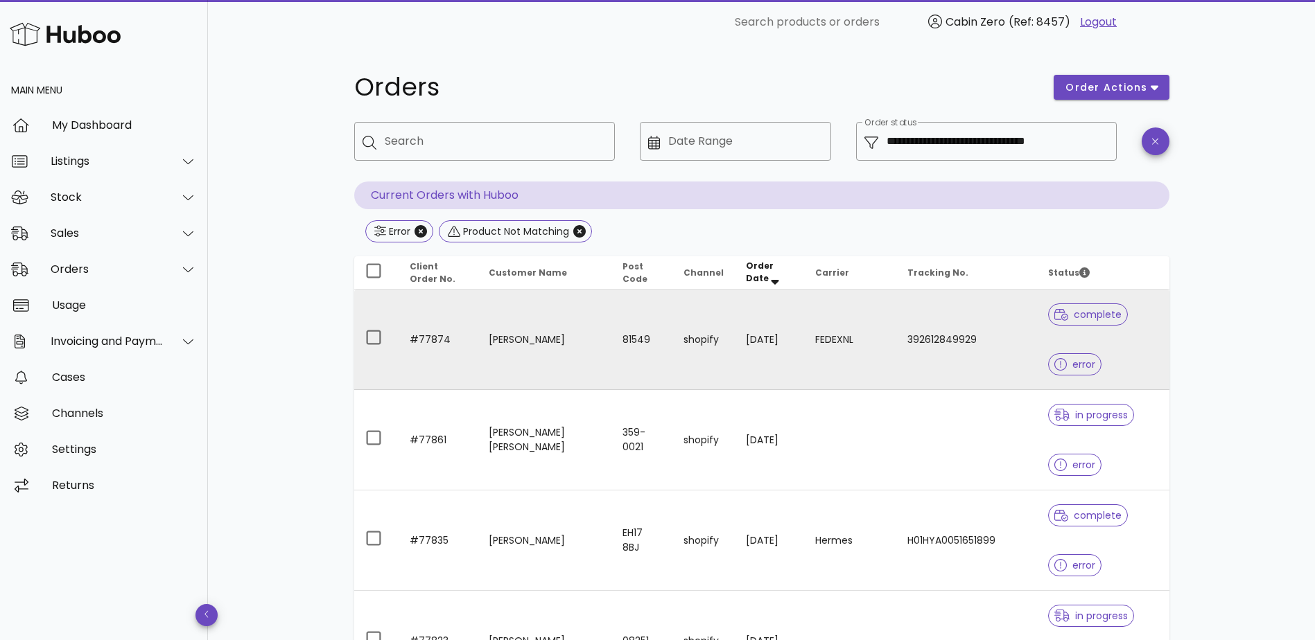
click at [785, 331] on td "28/08/2025" at bounding box center [769, 340] width 69 height 101
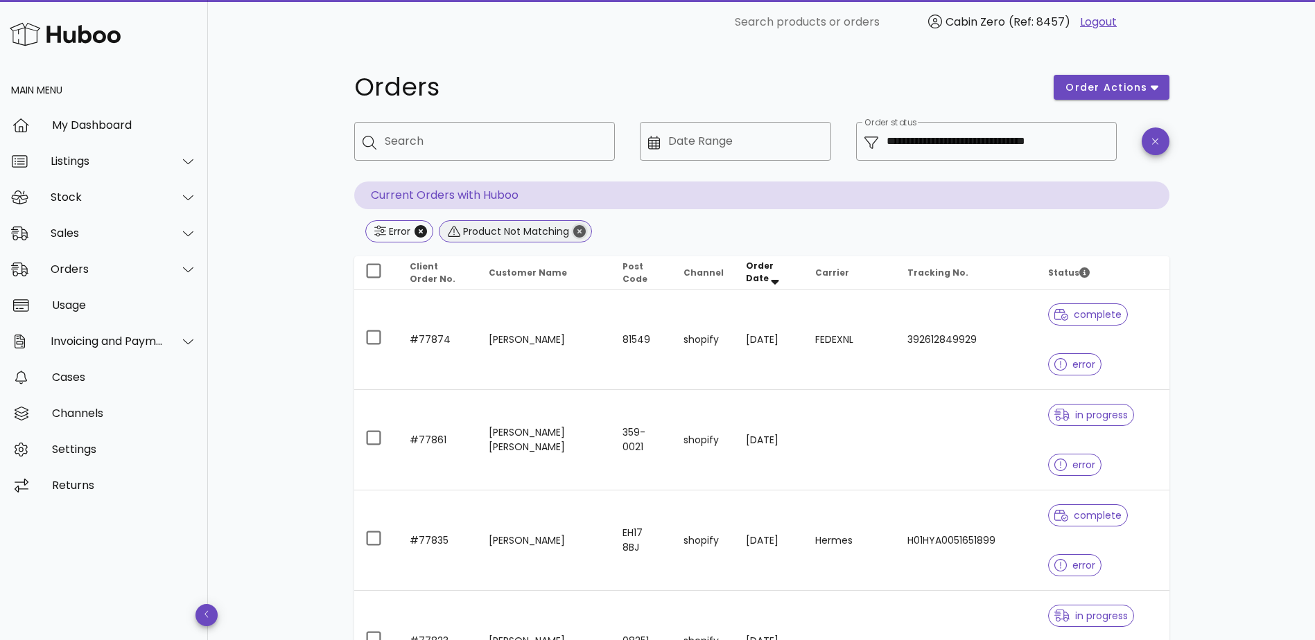
click at [581, 228] on icon "Close" at bounding box center [579, 231] width 12 height 12
type input "**********"
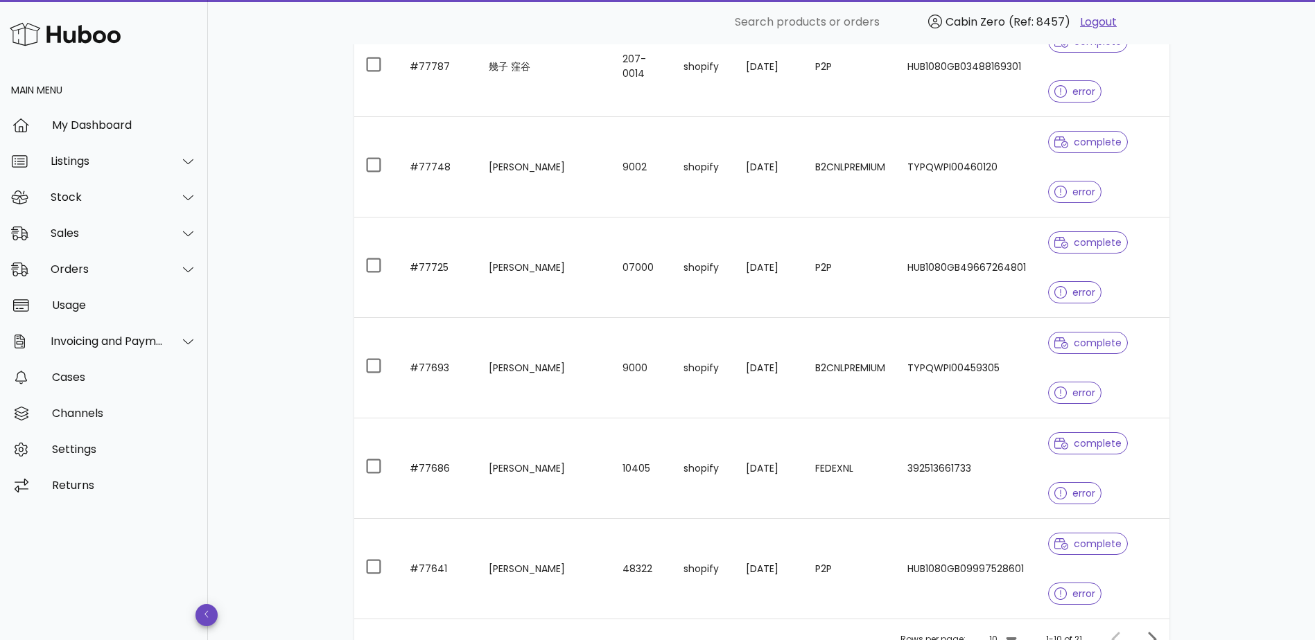
scroll to position [807, 0]
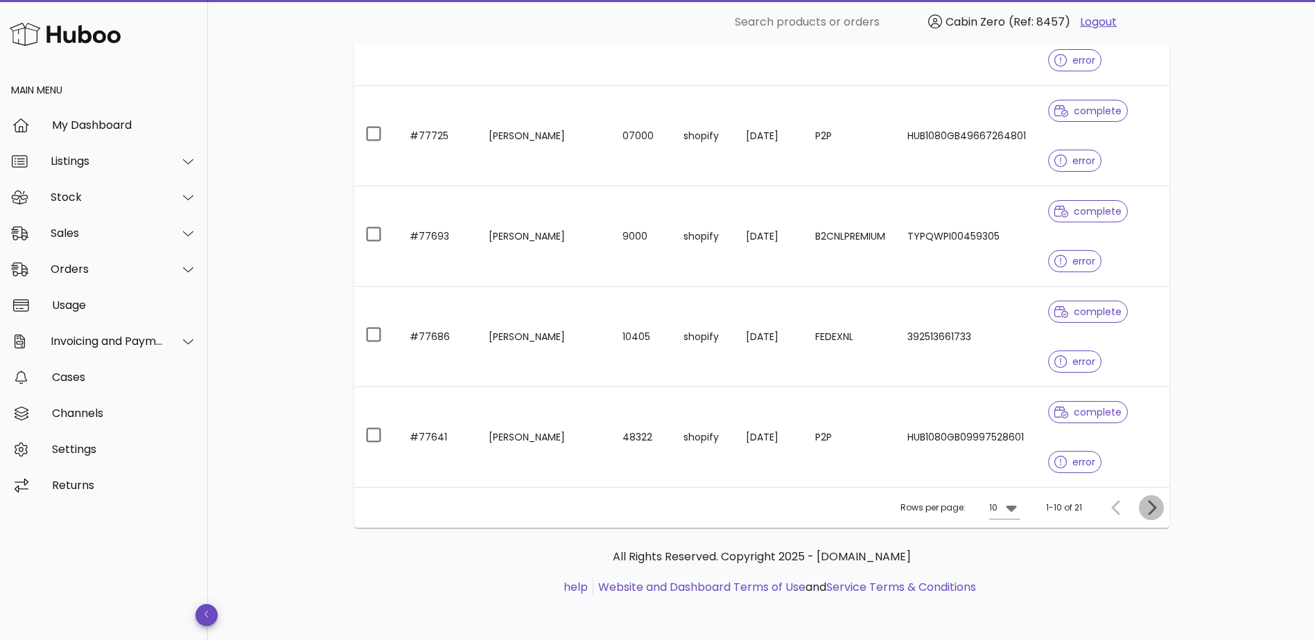
click at [1150, 512] on icon "Next page" at bounding box center [1152, 507] width 8 height 15
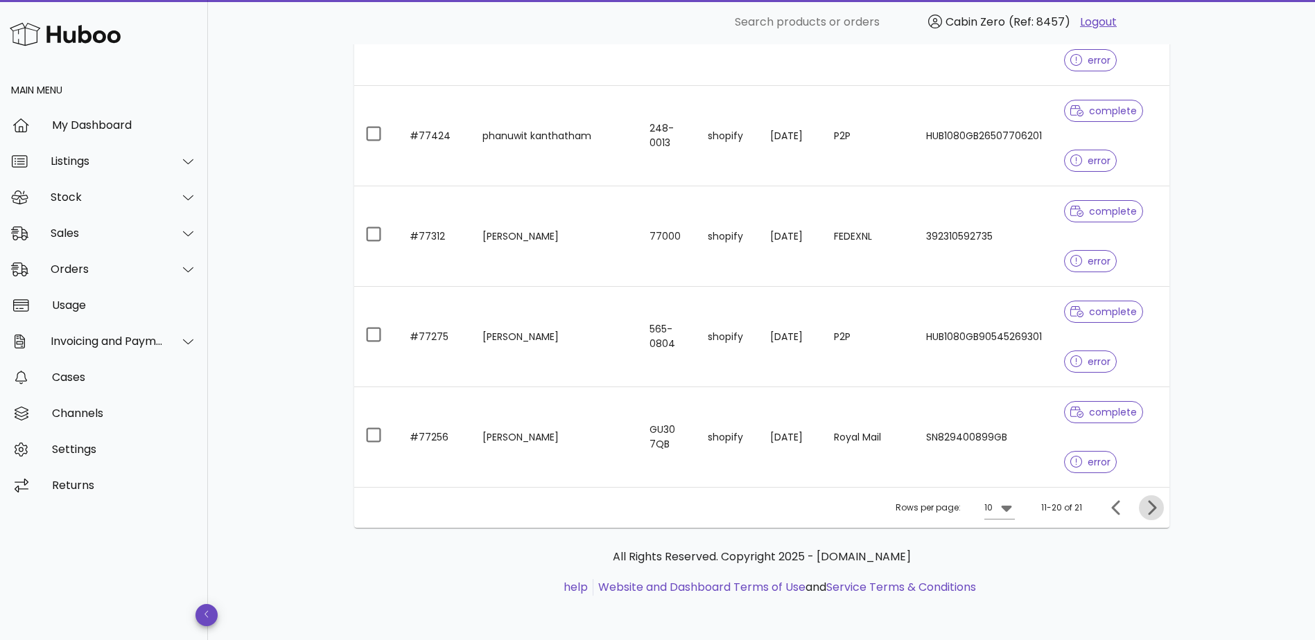
click at [1150, 512] on icon "Next page" at bounding box center [1152, 507] width 8 height 15
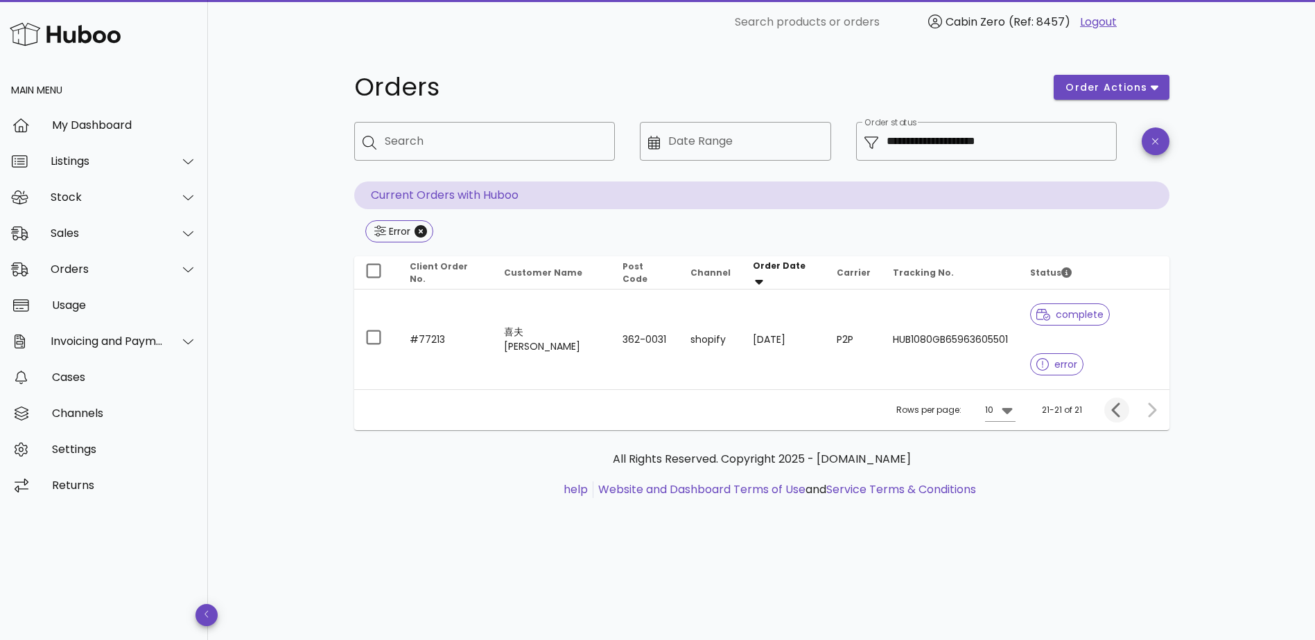
click at [1111, 390] on div "Rows per page: 10 21-21 of 21" at bounding box center [761, 410] width 815 height 41
click at [1113, 403] on icon "Previous page" at bounding box center [1115, 410] width 8 height 15
